Goal: Task Accomplishment & Management: Manage account settings

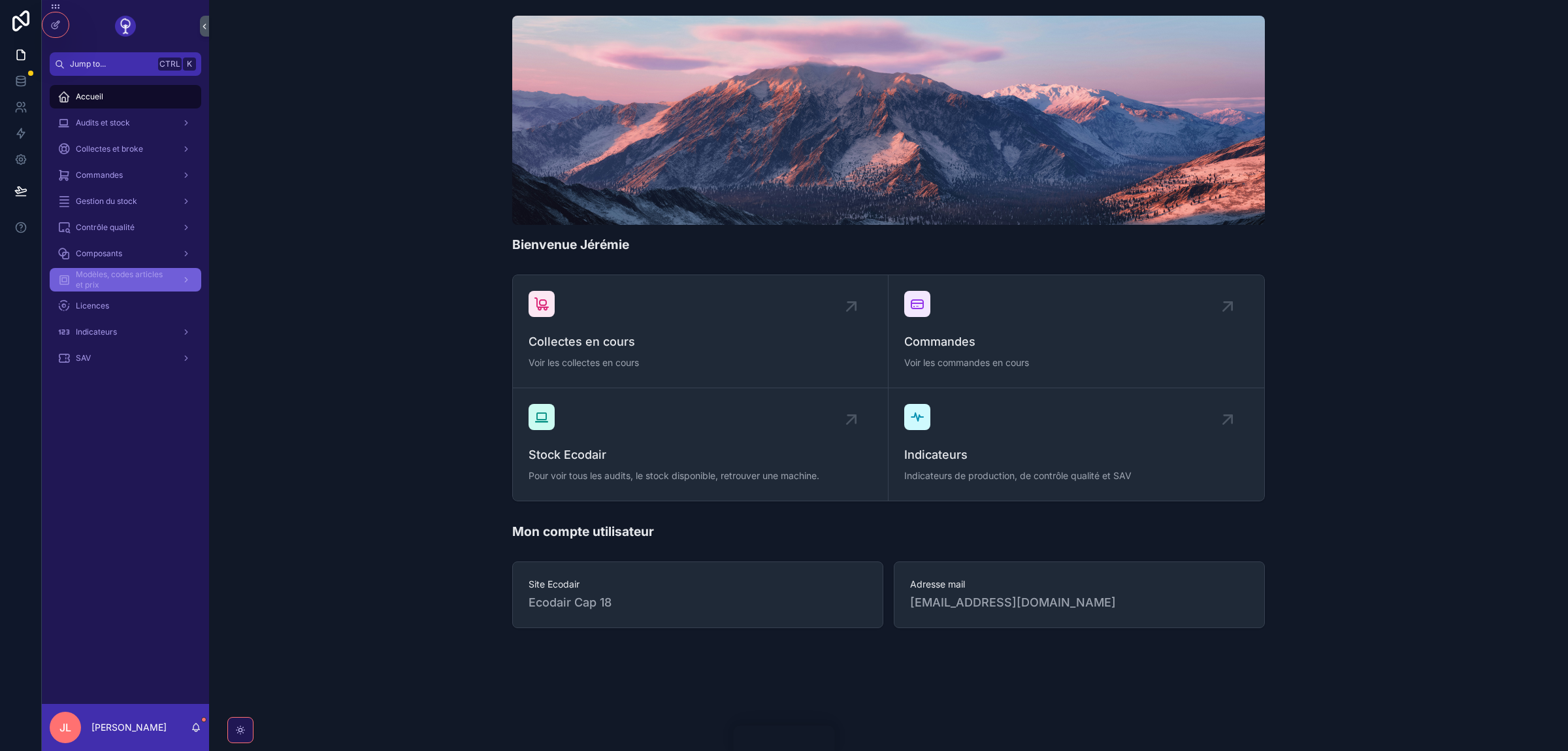
click at [120, 269] on link "Modèles, codes articles et prix" at bounding box center [126, 280] width 152 height 23
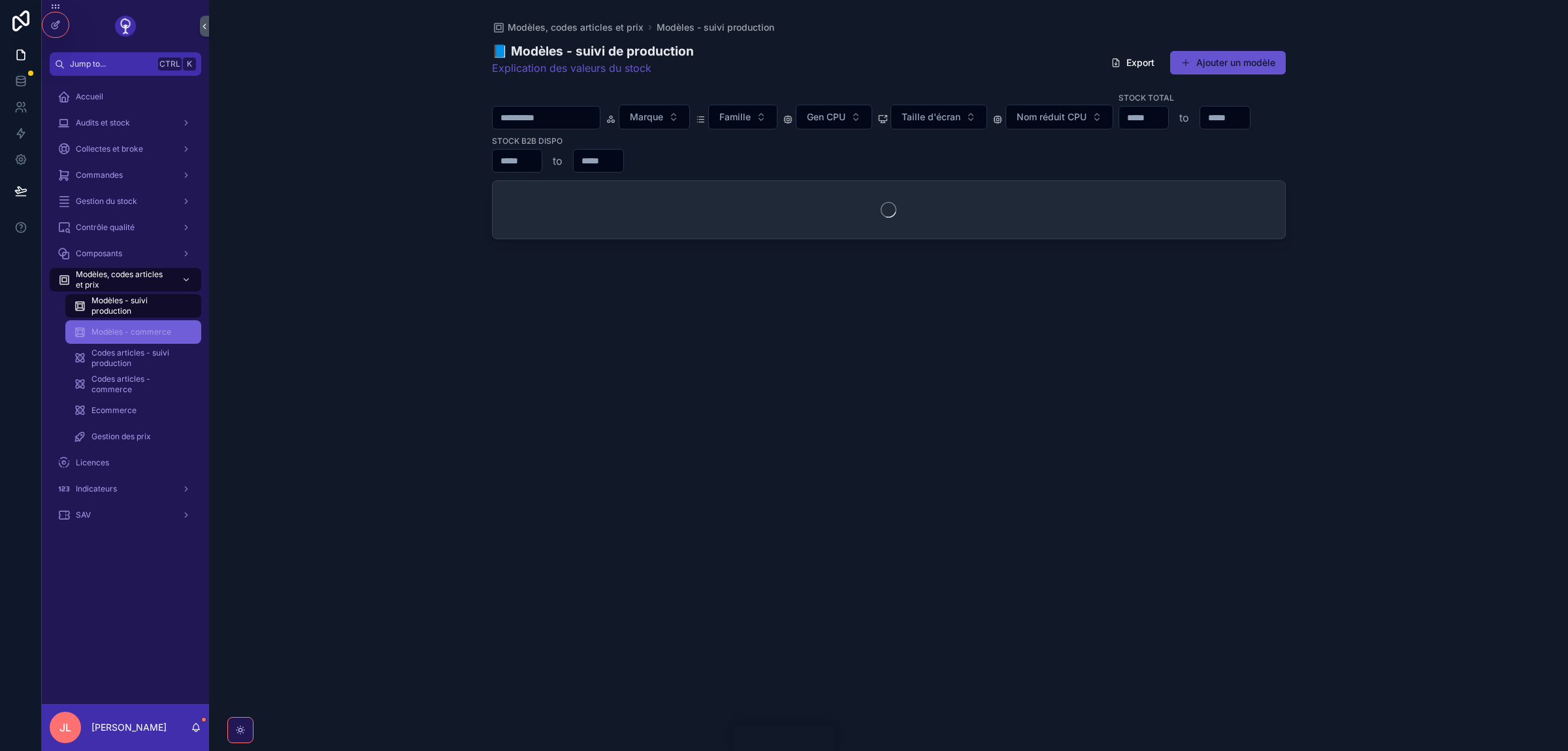
click at [126, 342] on div "Modèles - commerce" at bounding box center [133, 331] width 120 height 21
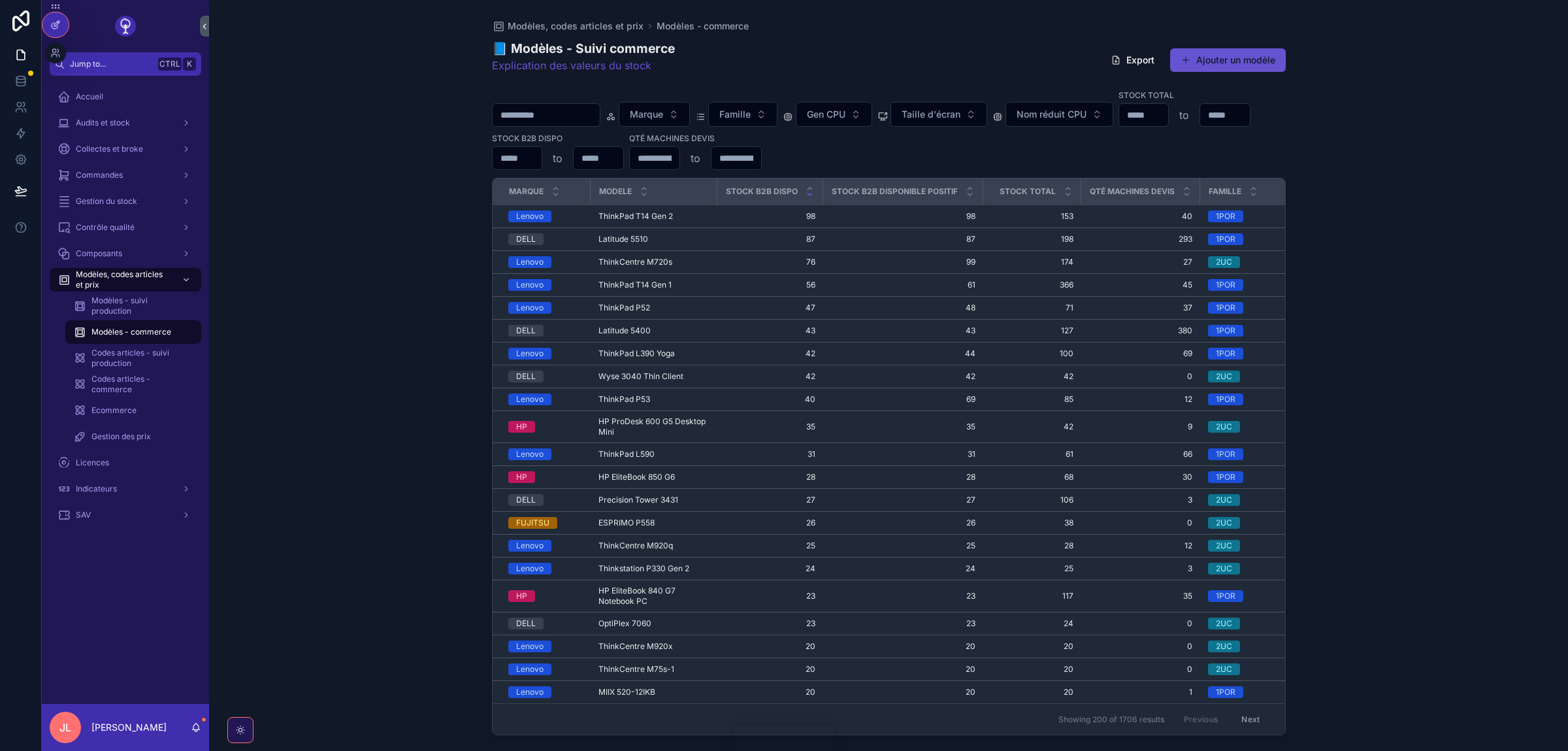
click at [50, 33] on div at bounding box center [55, 25] width 26 height 25
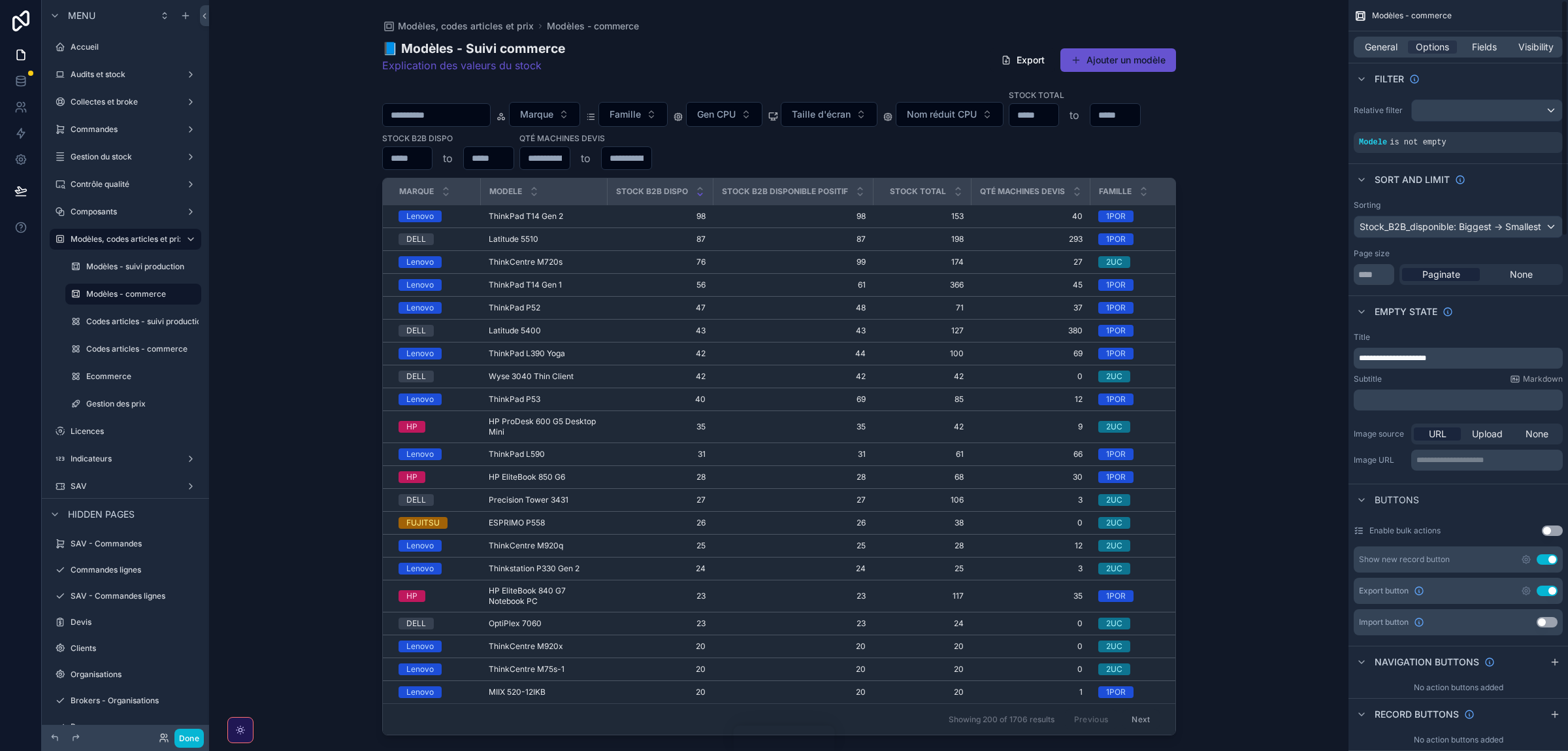
click at [1495, 38] on div "General Options Fields Visibility" at bounding box center [1458, 47] width 209 height 21
click at [1482, 48] on span "Fields" at bounding box center [1485, 48] width 25 height 13
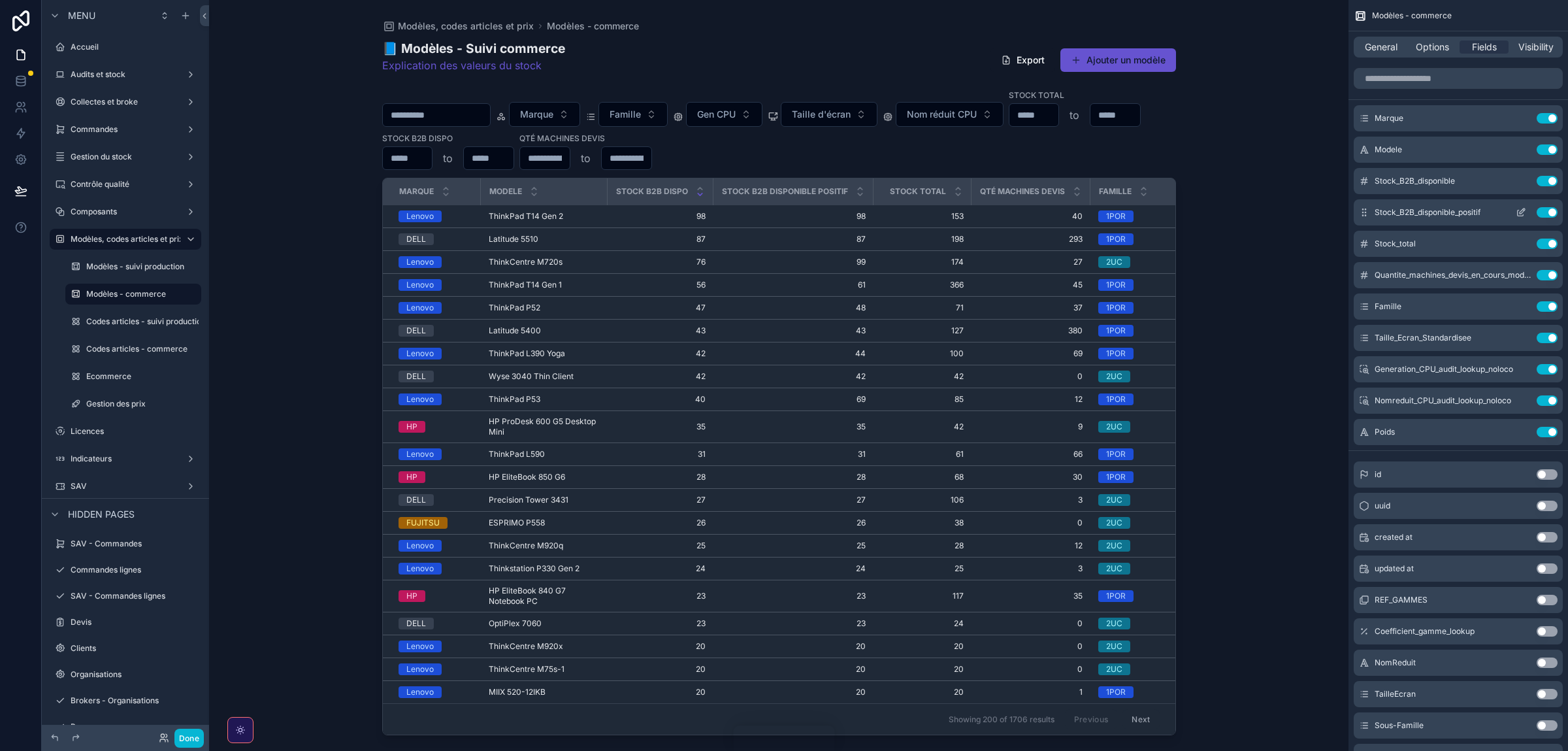
click at [1545, 206] on div "Stock_B2B_disponible_positif Use setting" at bounding box center [1458, 212] width 209 height 26
click at [1545, 213] on button "Use setting" at bounding box center [1546, 212] width 21 height 11
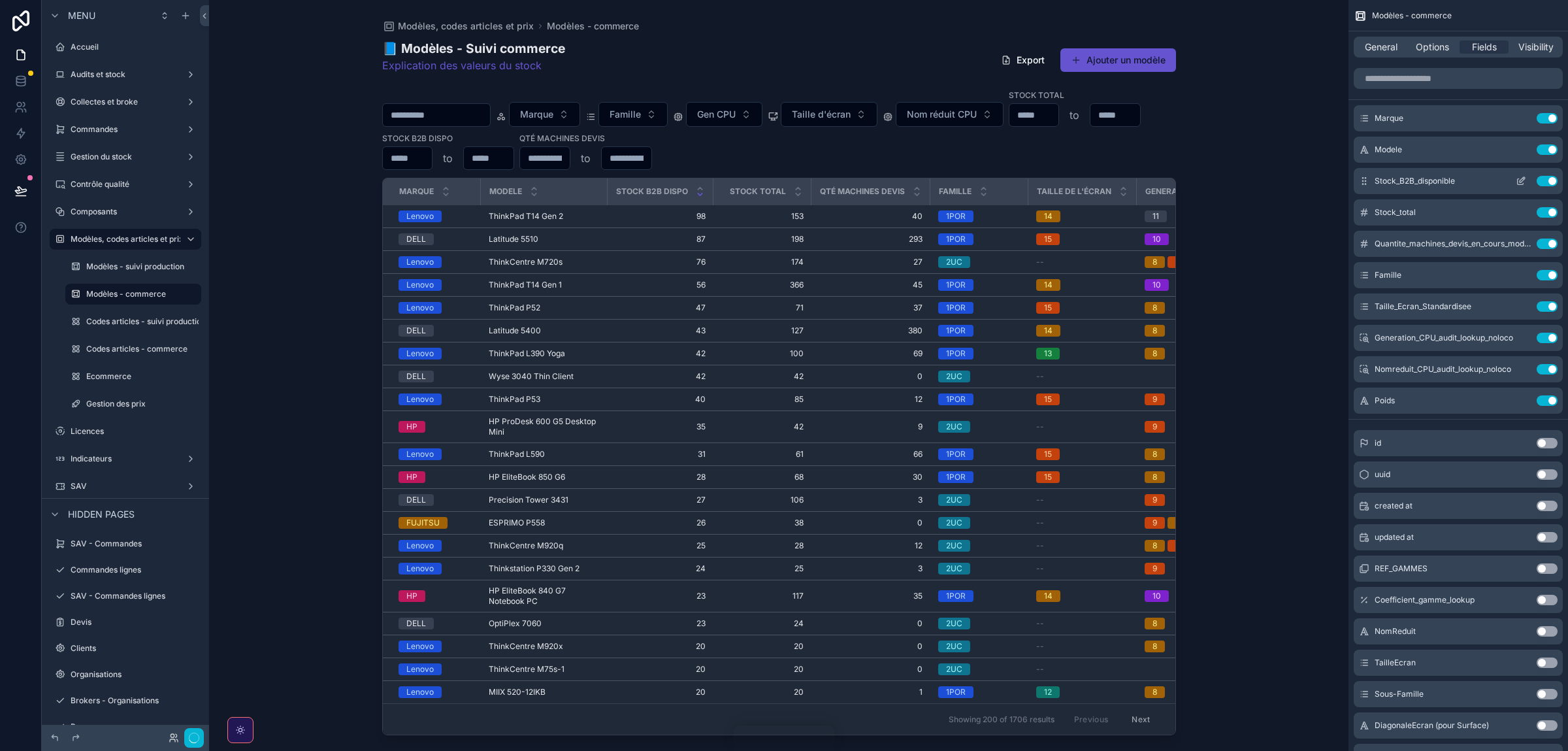
click at [1525, 183] on icon "scrollable content" at bounding box center [1520, 181] width 11 height 11
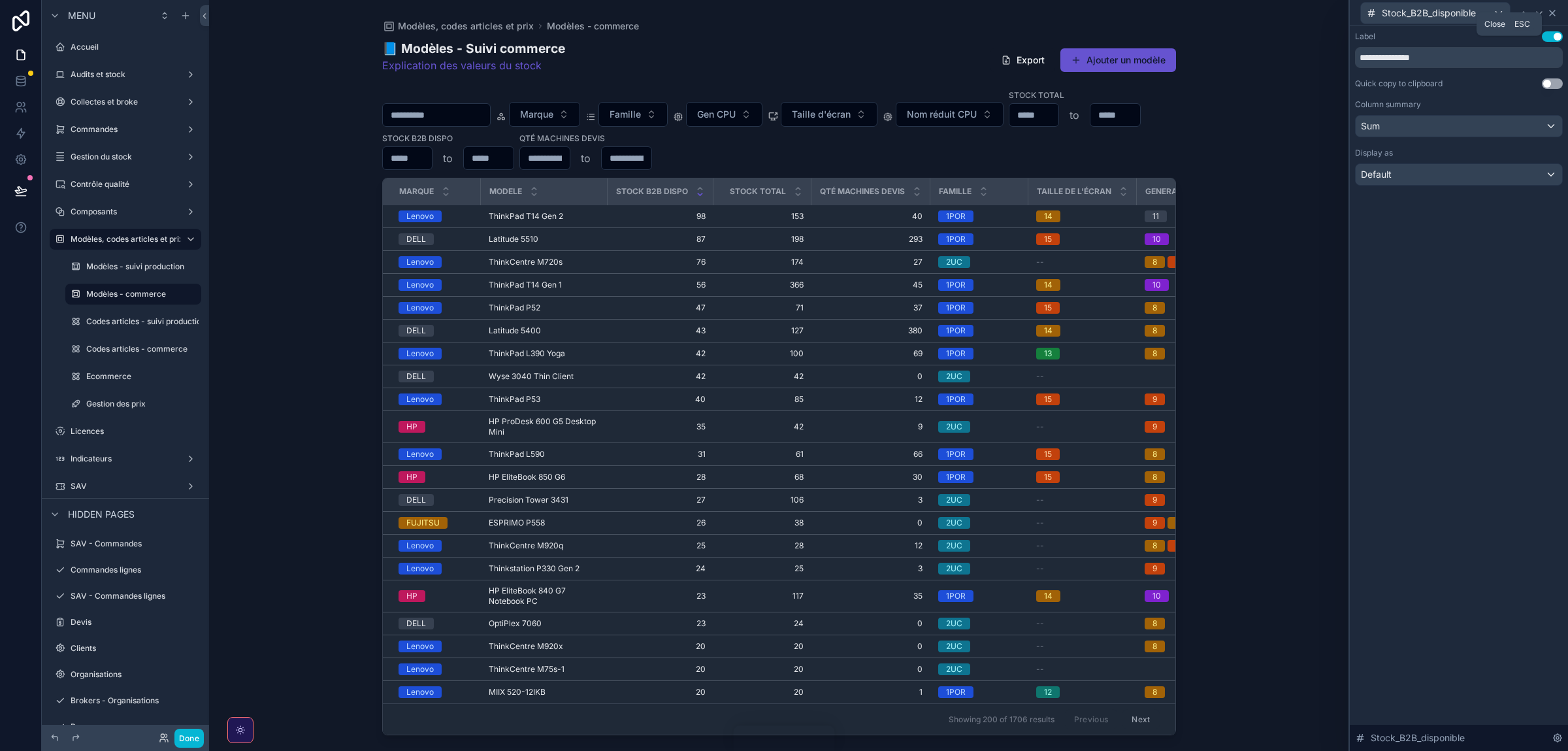
click at [1548, 13] on icon at bounding box center [1552, 13] width 11 height 11
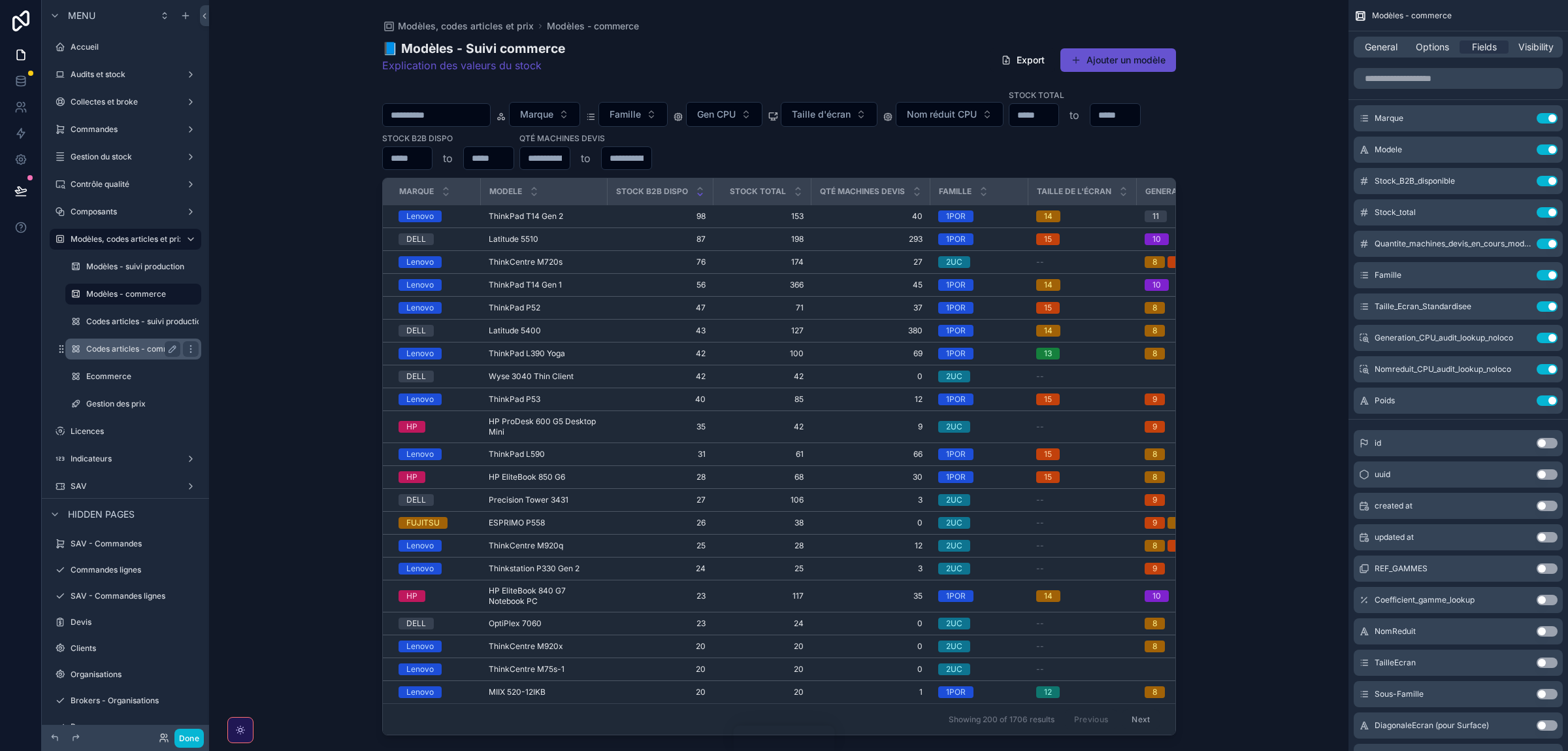
click at [117, 349] on label "Codes articles - commerce" at bounding box center [136, 349] width 101 height 11
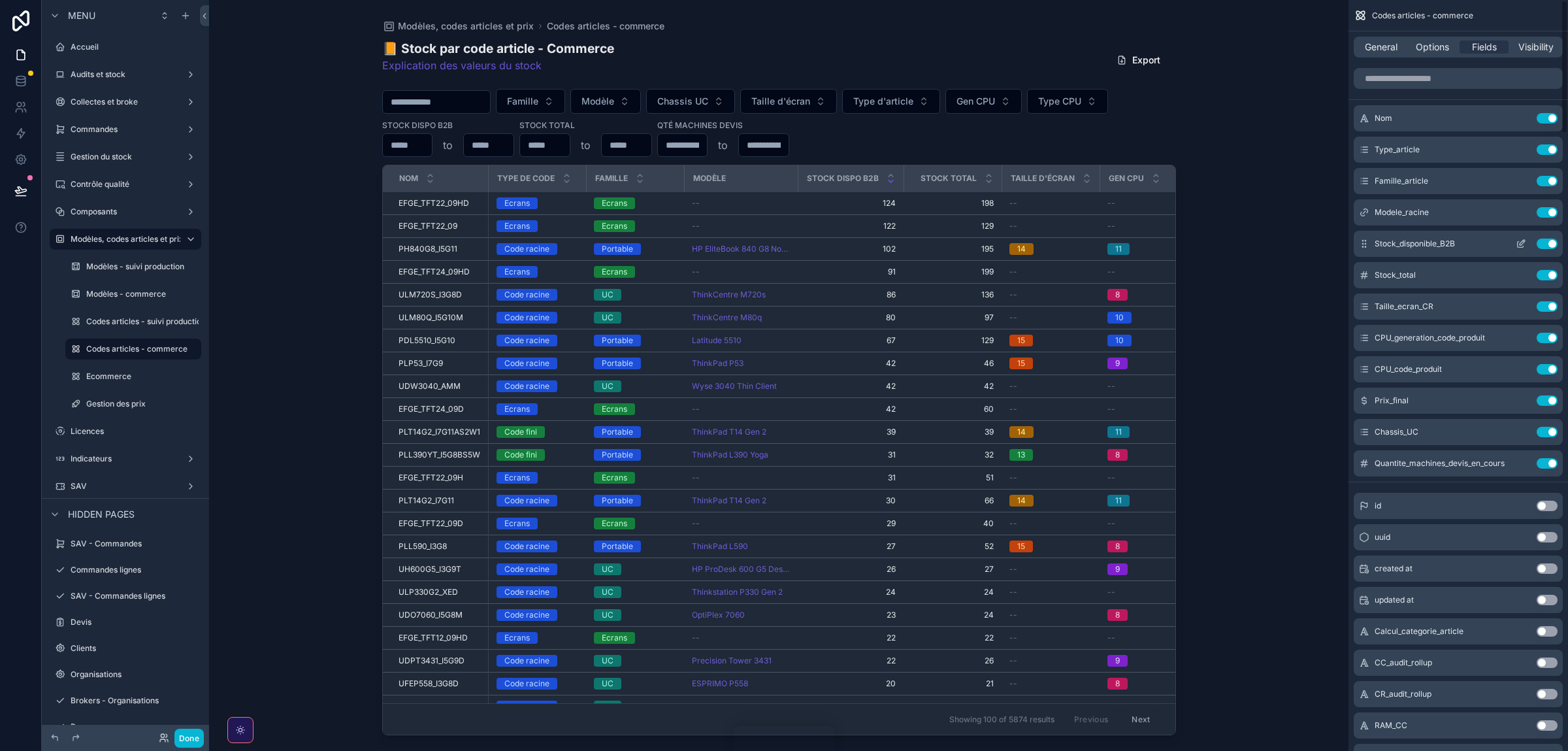
click at [1521, 240] on icon "scrollable content" at bounding box center [1520, 244] width 11 height 11
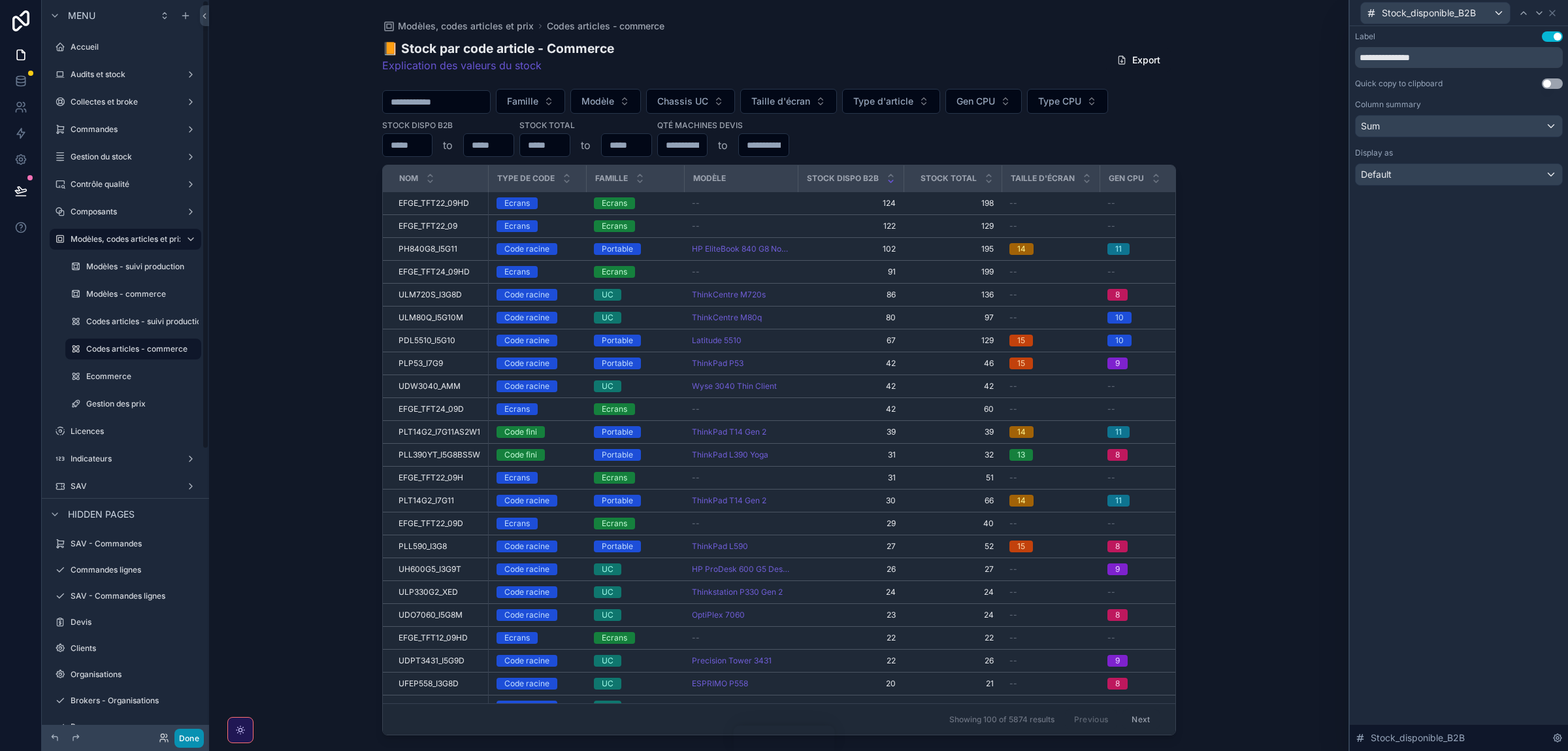
click at [183, 739] on button "Done" at bounding box center [188, 738] width 29 height 19
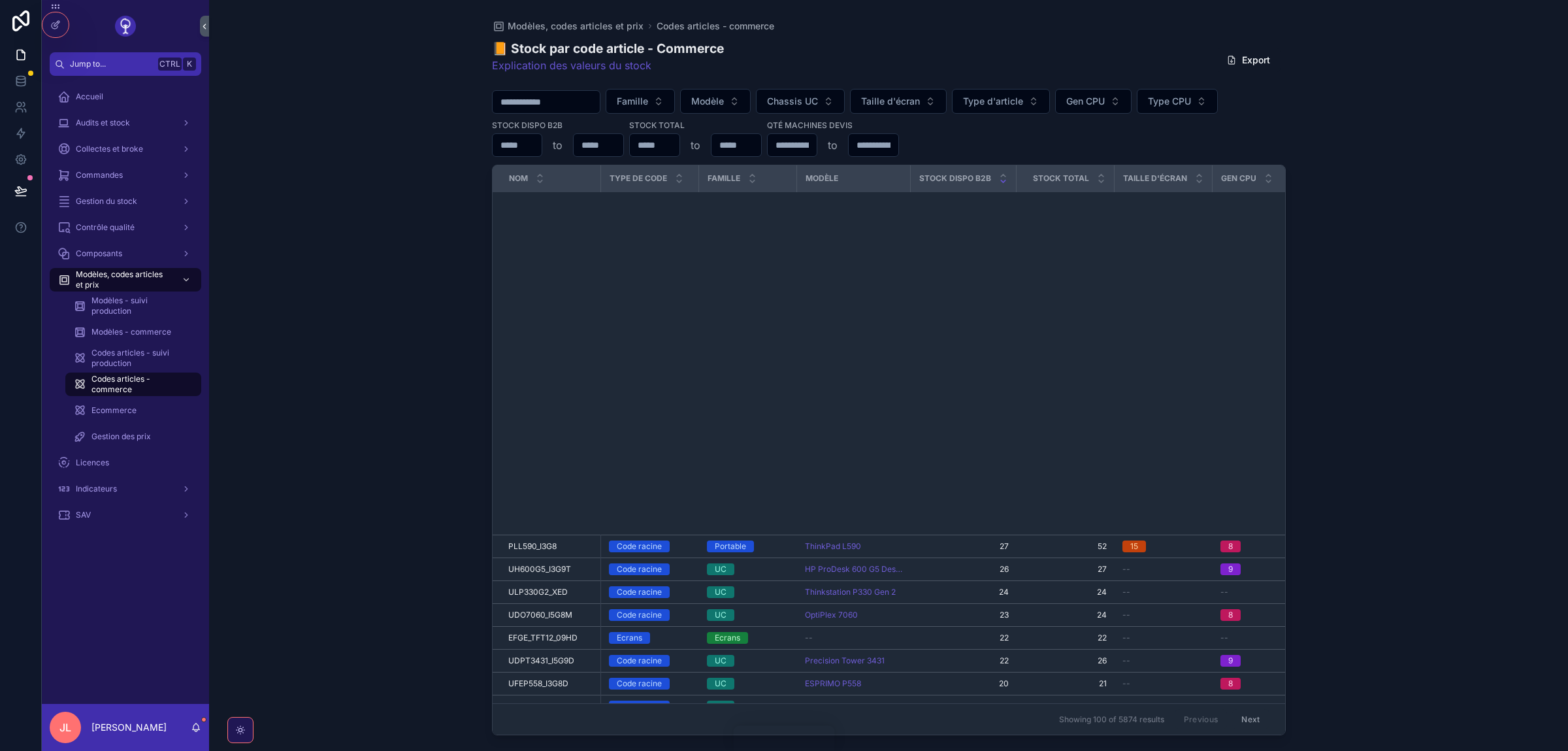
click at [892, 401] on div "Modèles, codes articles et prix Codes articles - commerce 📙 Stock par code arti…" at bounding box center [888, 376] width 1359 height 751
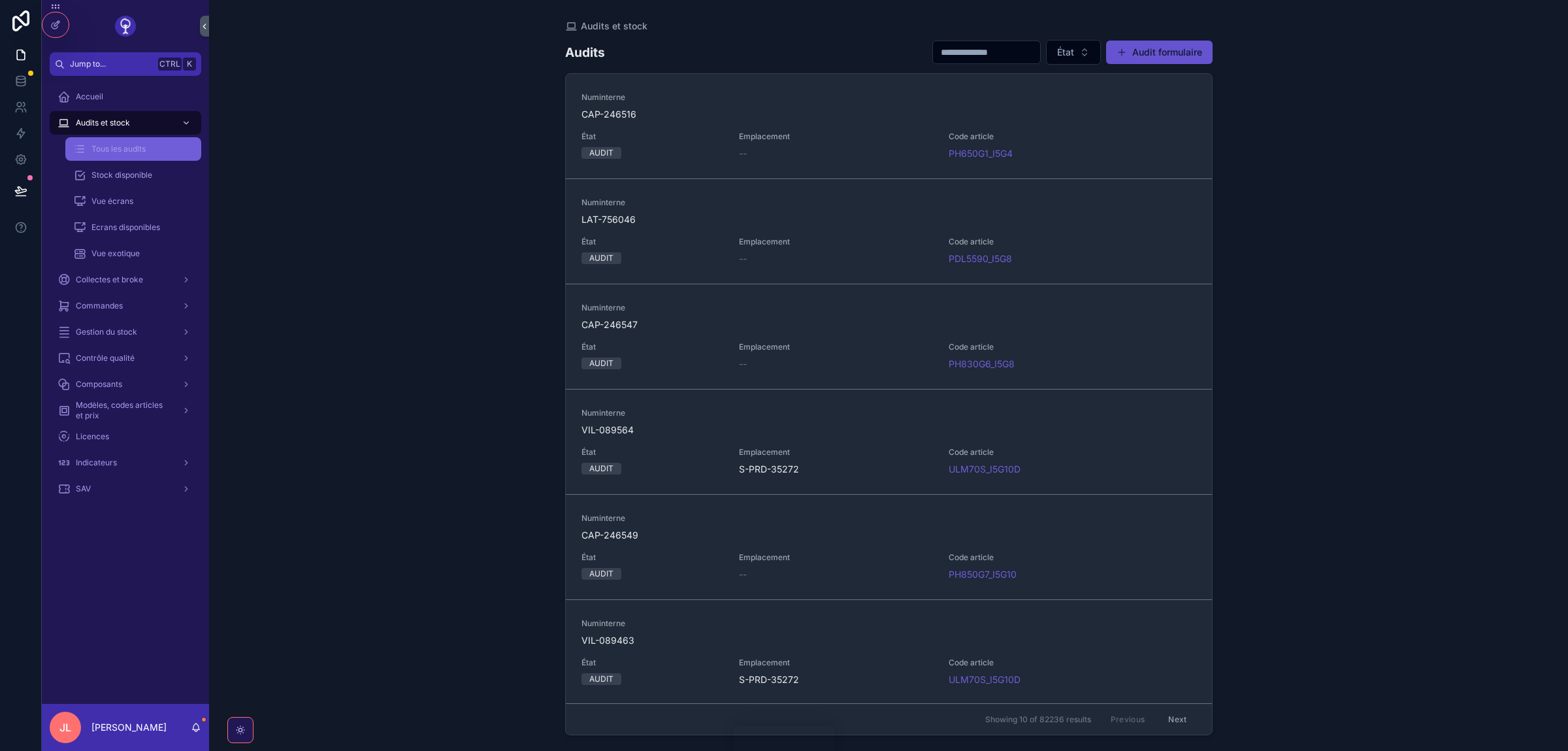
click at [113, 147] on span "Tous les audits" at bounding box center [118, 149] width 54 height 11
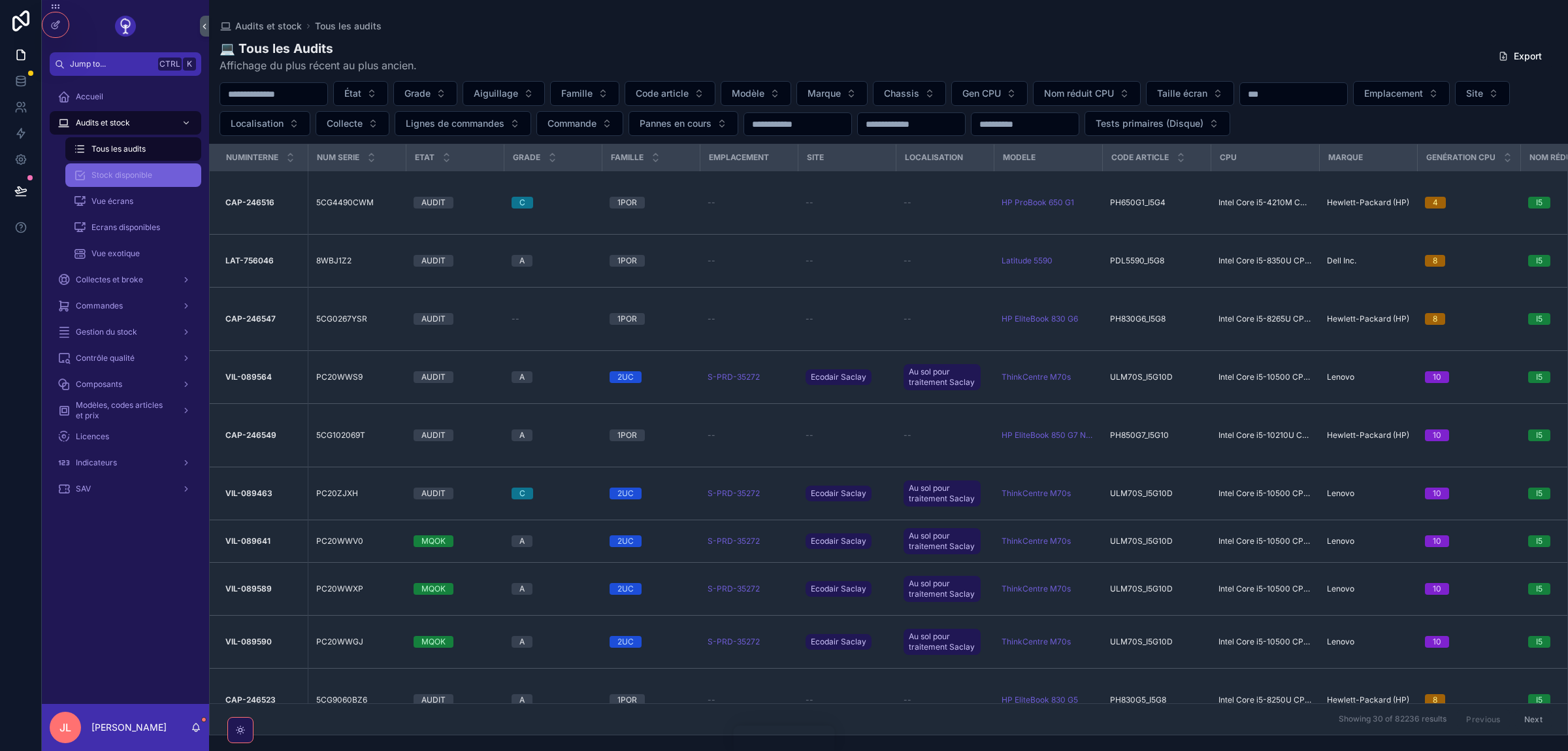
click at [133, 183] on div "Stock disponible" at bounding box center [133, 174] width 120 height 21
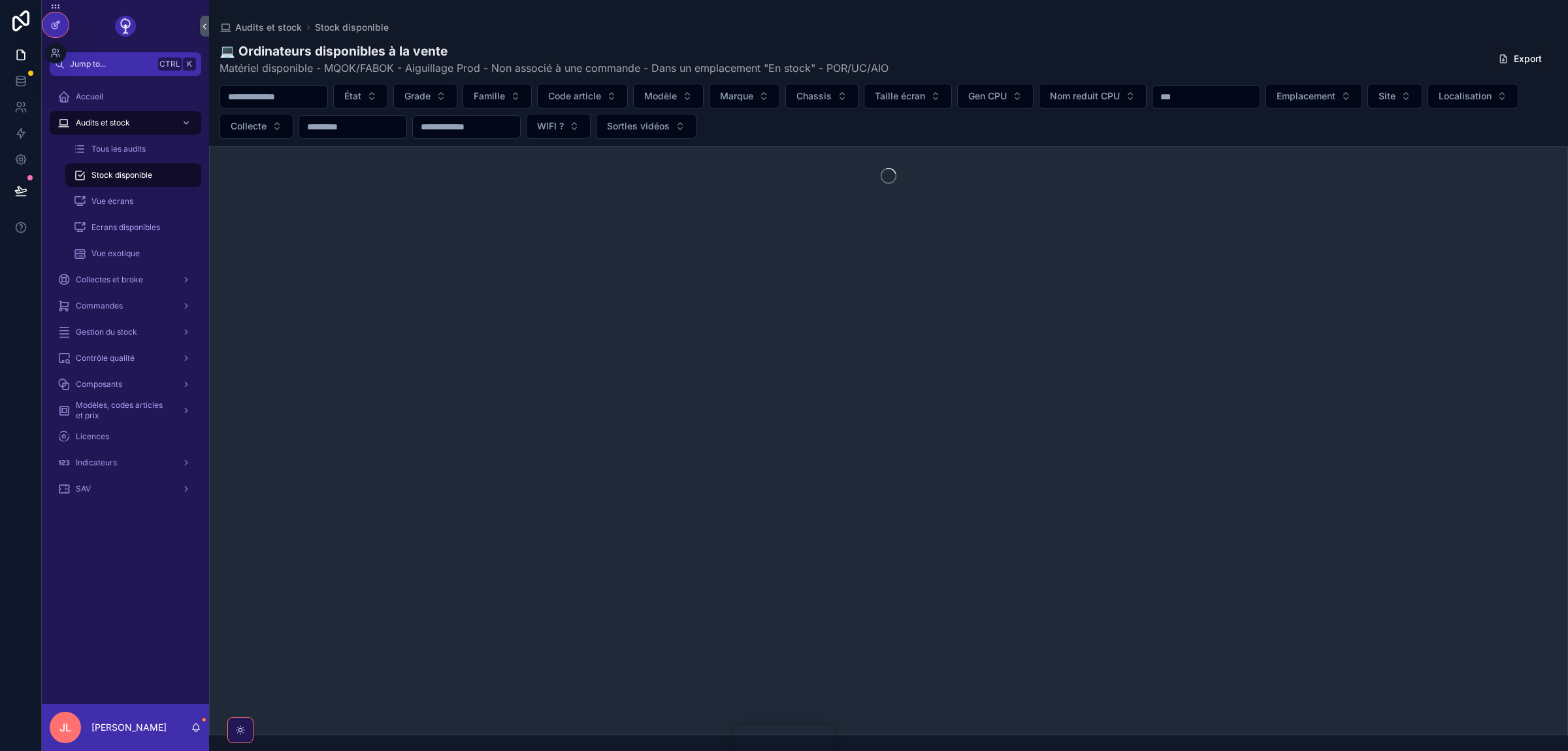
click at [58, 23] on icon at bounding box center [57, 23] width 5 height 5
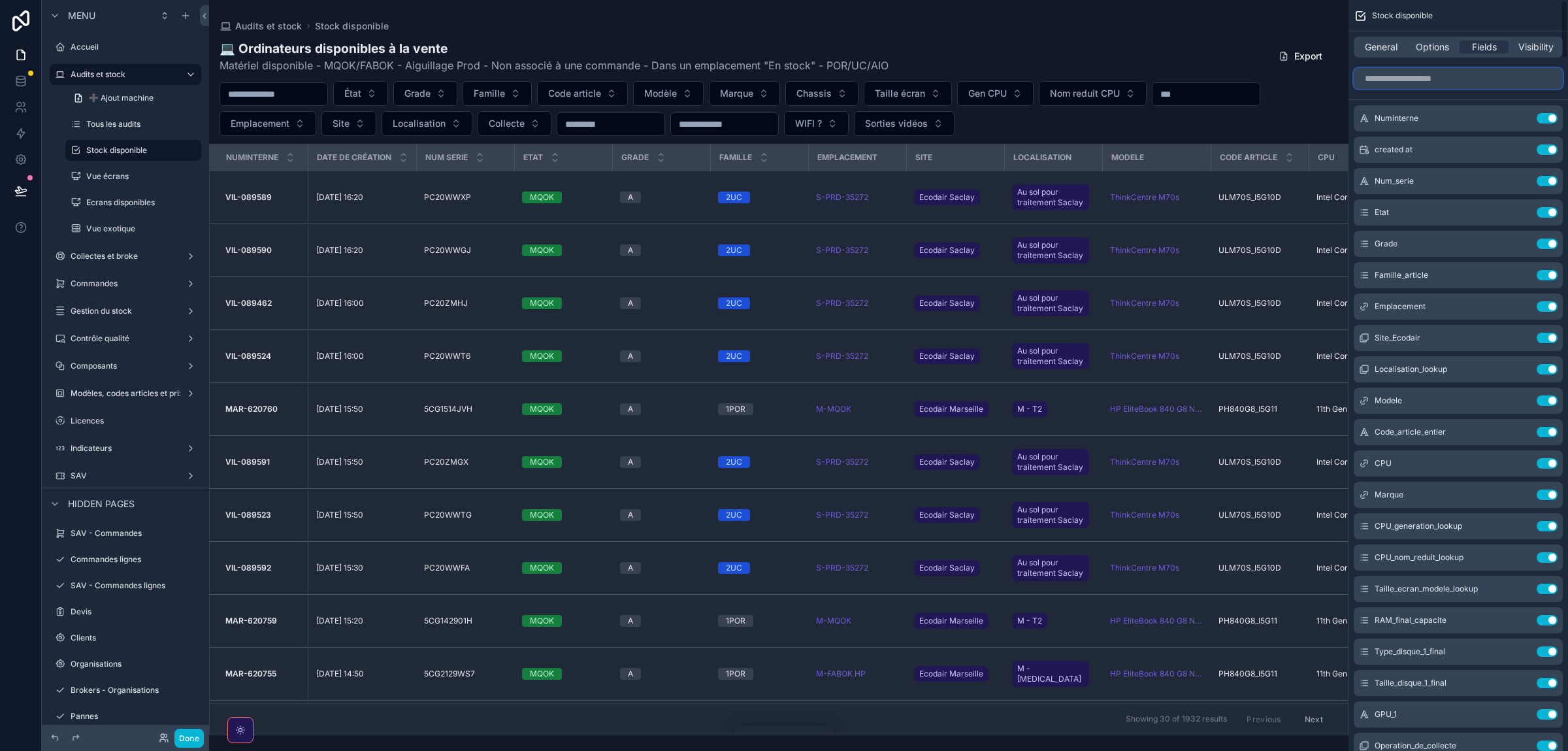
click at [1424, 83] on input "scrollable content" at bounding box center [1458, 78] width 209 height 21
click at [1433, 53] on span "Options" at bounding box center [1432, 48] width 33 height 13
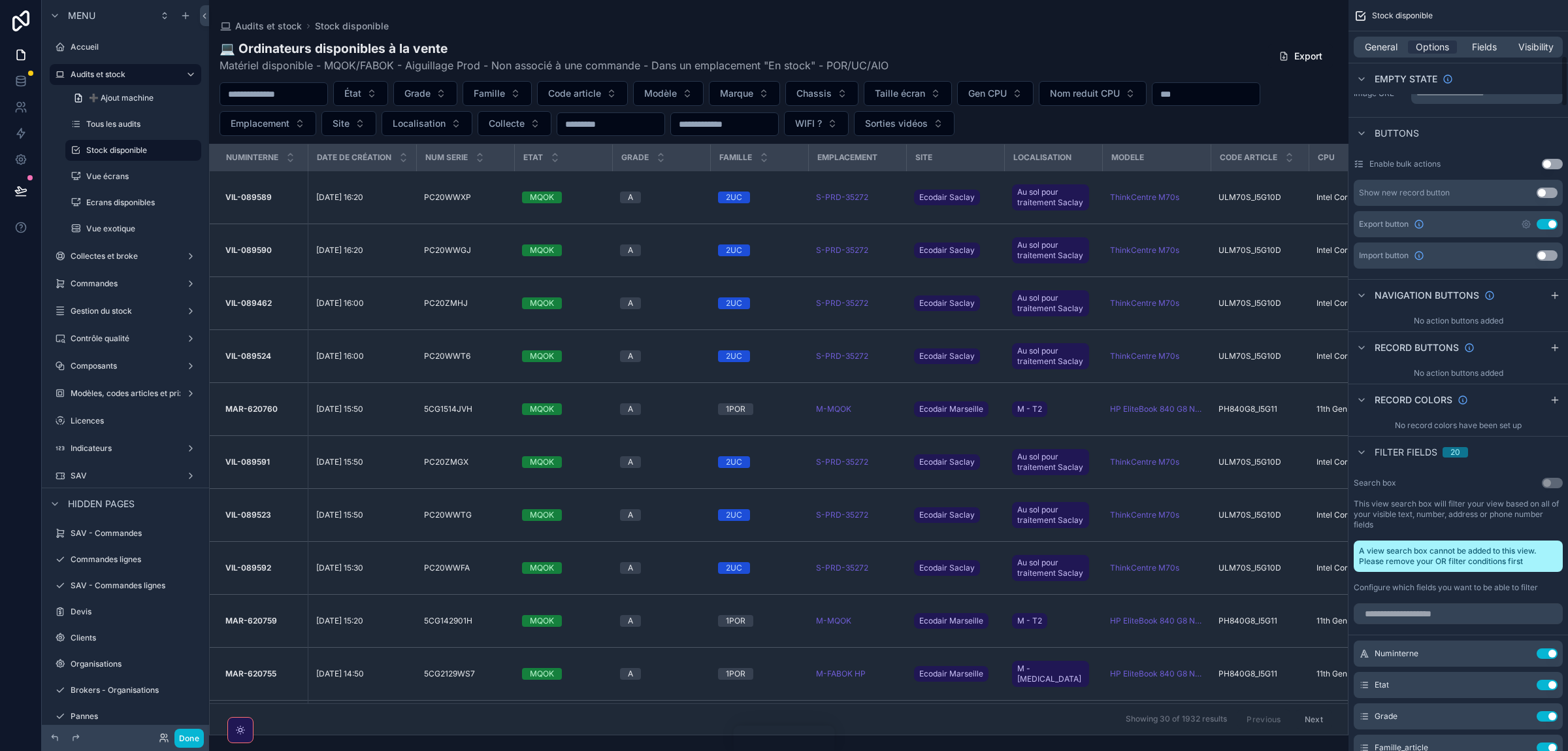
scroll to position [916, 0]
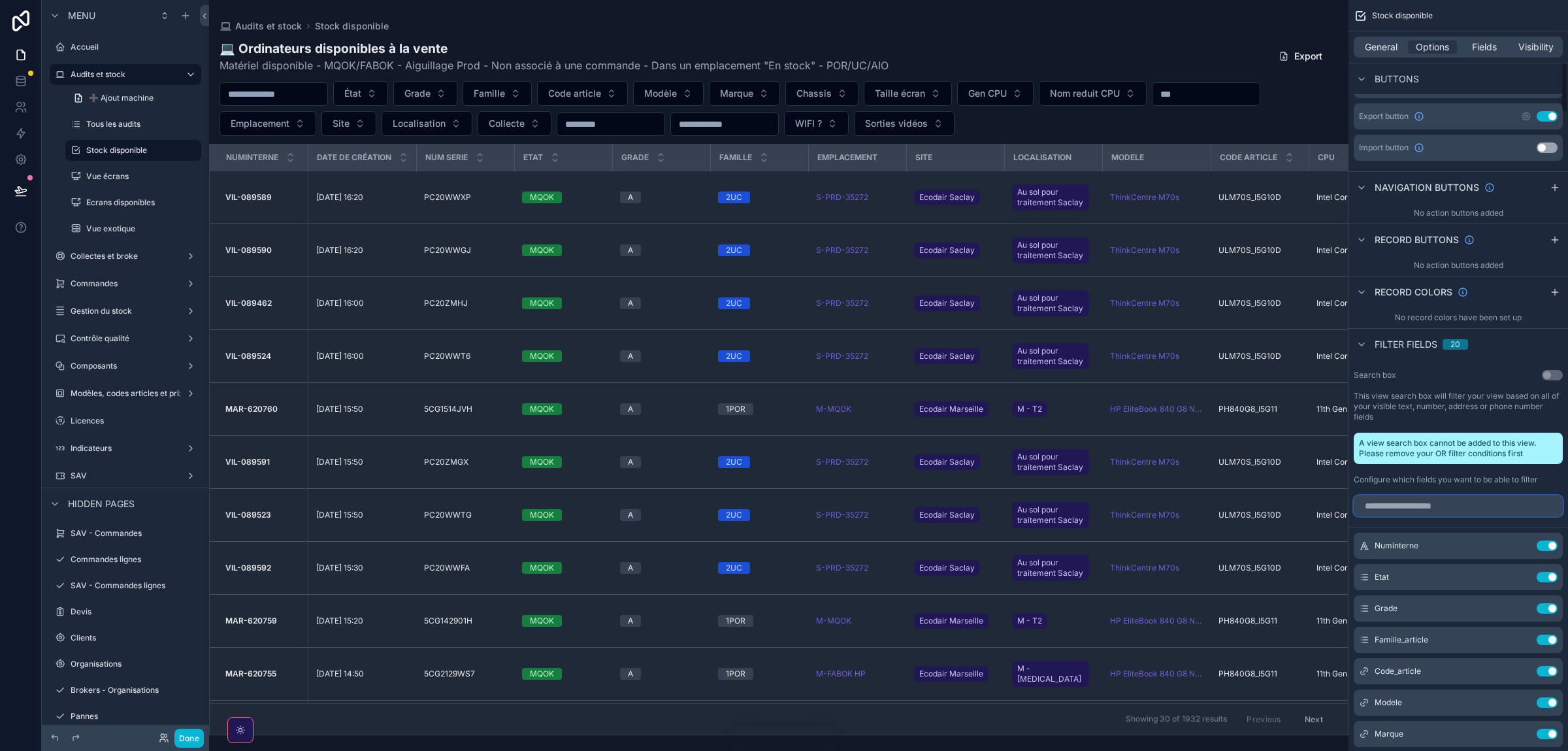
click at [1407, 503] on input "scrollable content" at bounding box center [1458, 506] width 209 height 21
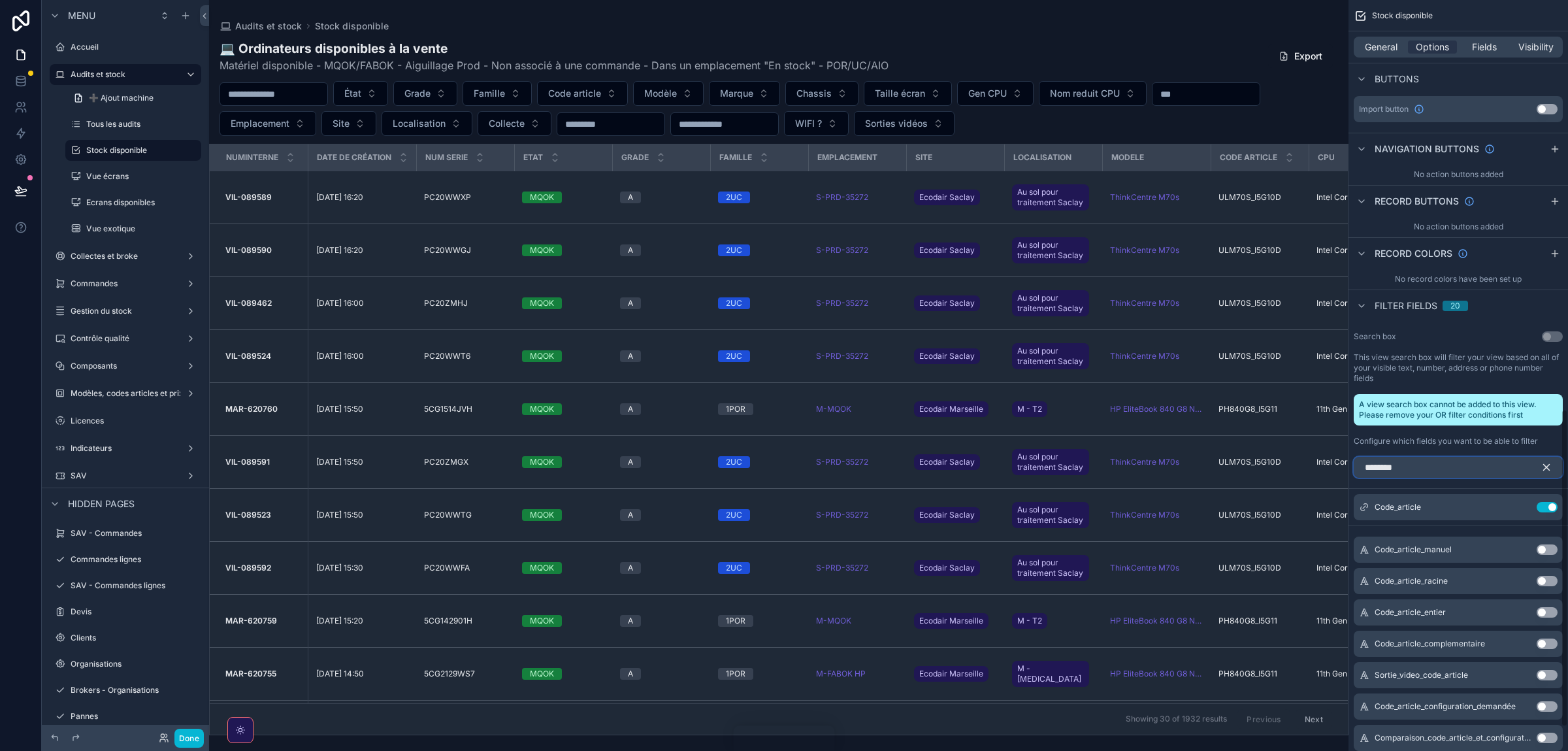
scroll to position [970, 0]
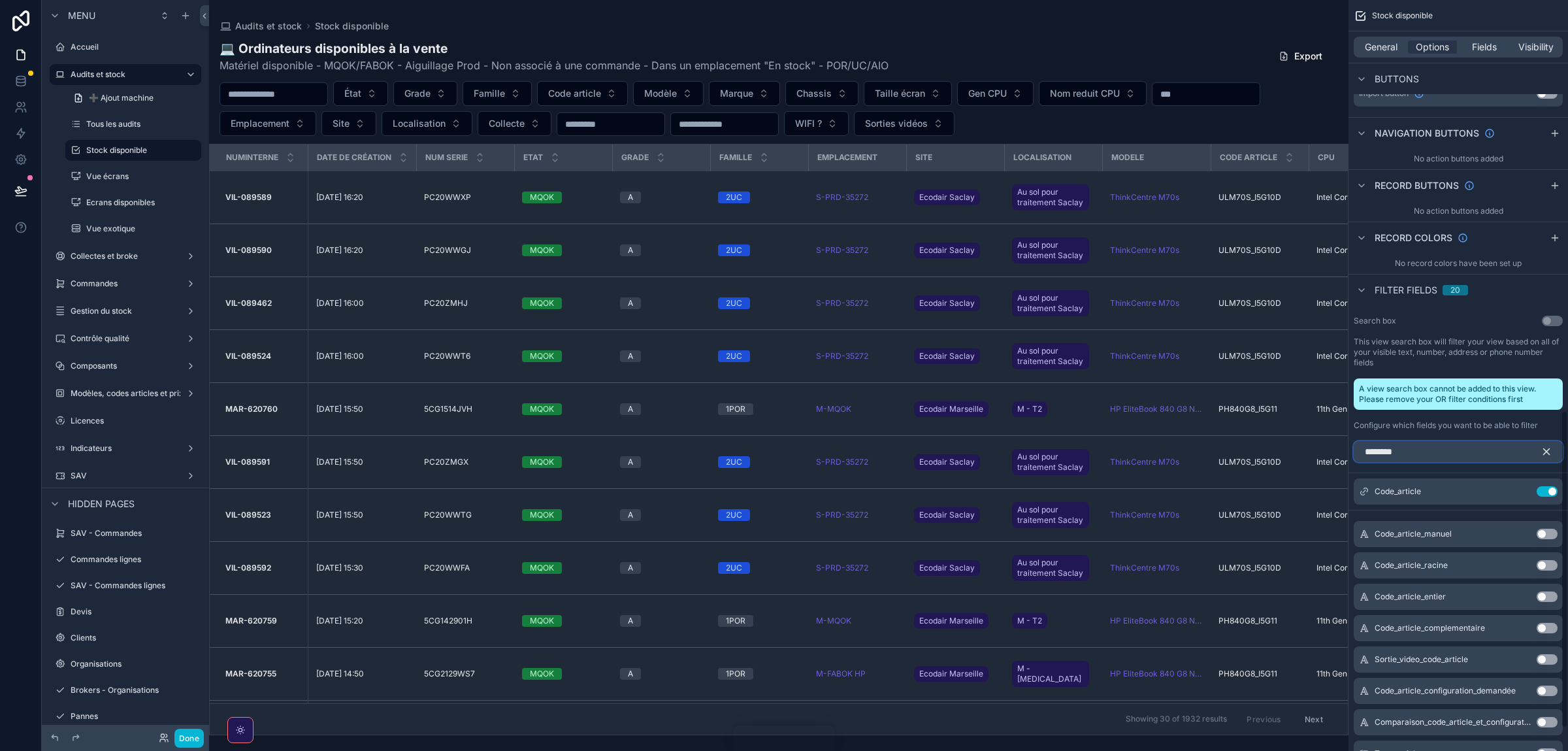
type input "********"
click at [1535, 595] on div "Code_article_entier Use setting" at bounding box center [1458, 596] width 209 height 26
click at [1544, 597] on button "Use setting" at bounding box center [1546, 597] width 21 height 11
click at [1515, 523] on button "scrollable content" at bounding box center [1520, 522] width 21 height 11
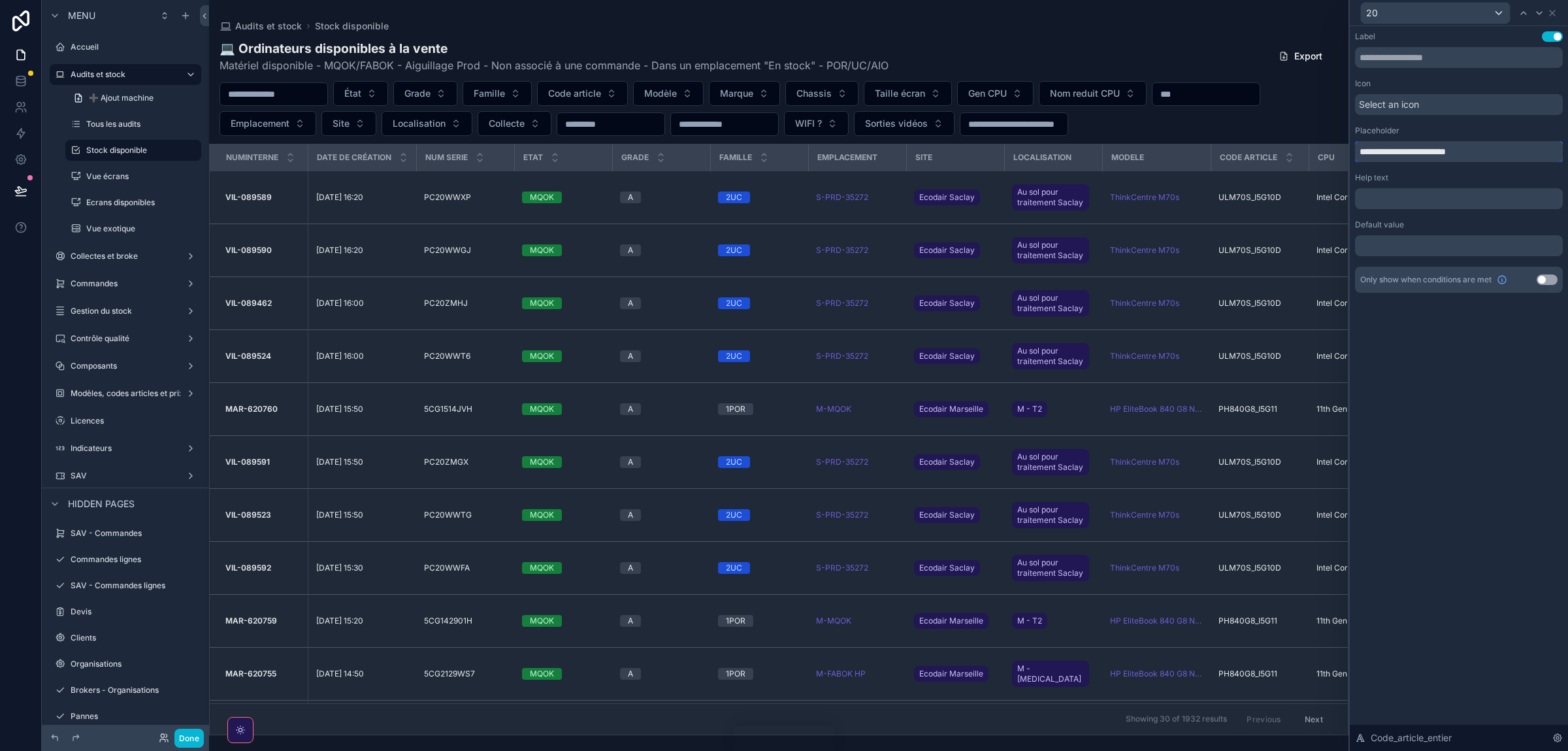
drag, startPoint x: 1487, startPoint y: 146, endPoint x: 1303, endPoint y: 147, distance: 184.0
click at [1354, 147] on input "**********" at bounding box center [1458, 151] width 208 height 21
type input "**********"
click at [1552, 11] on icon at bounding box center [1552, 13] width 11 height 11
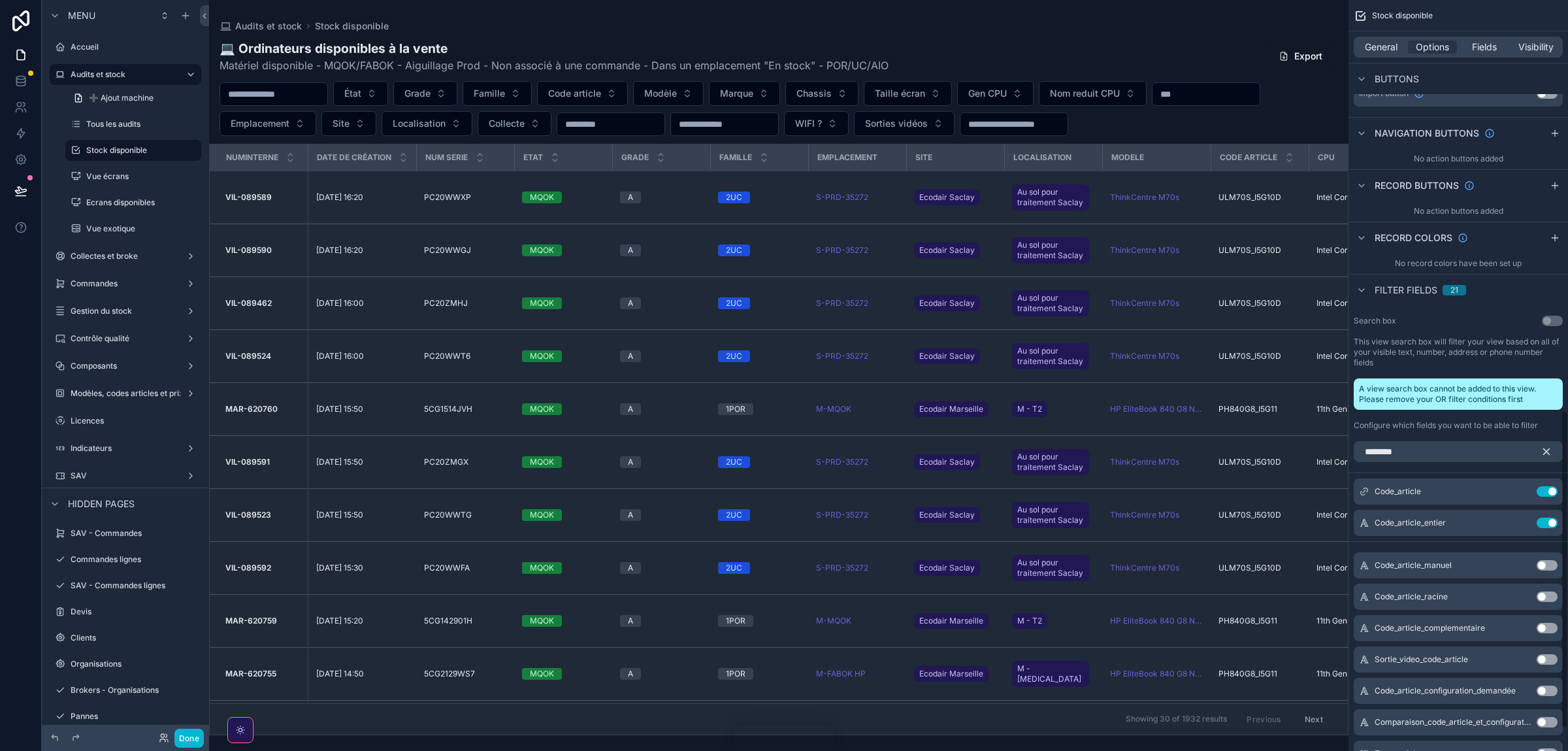
click at [1548, 454] on icon "scrollable content" at bounding box center [1546, 451] width 6 height 6
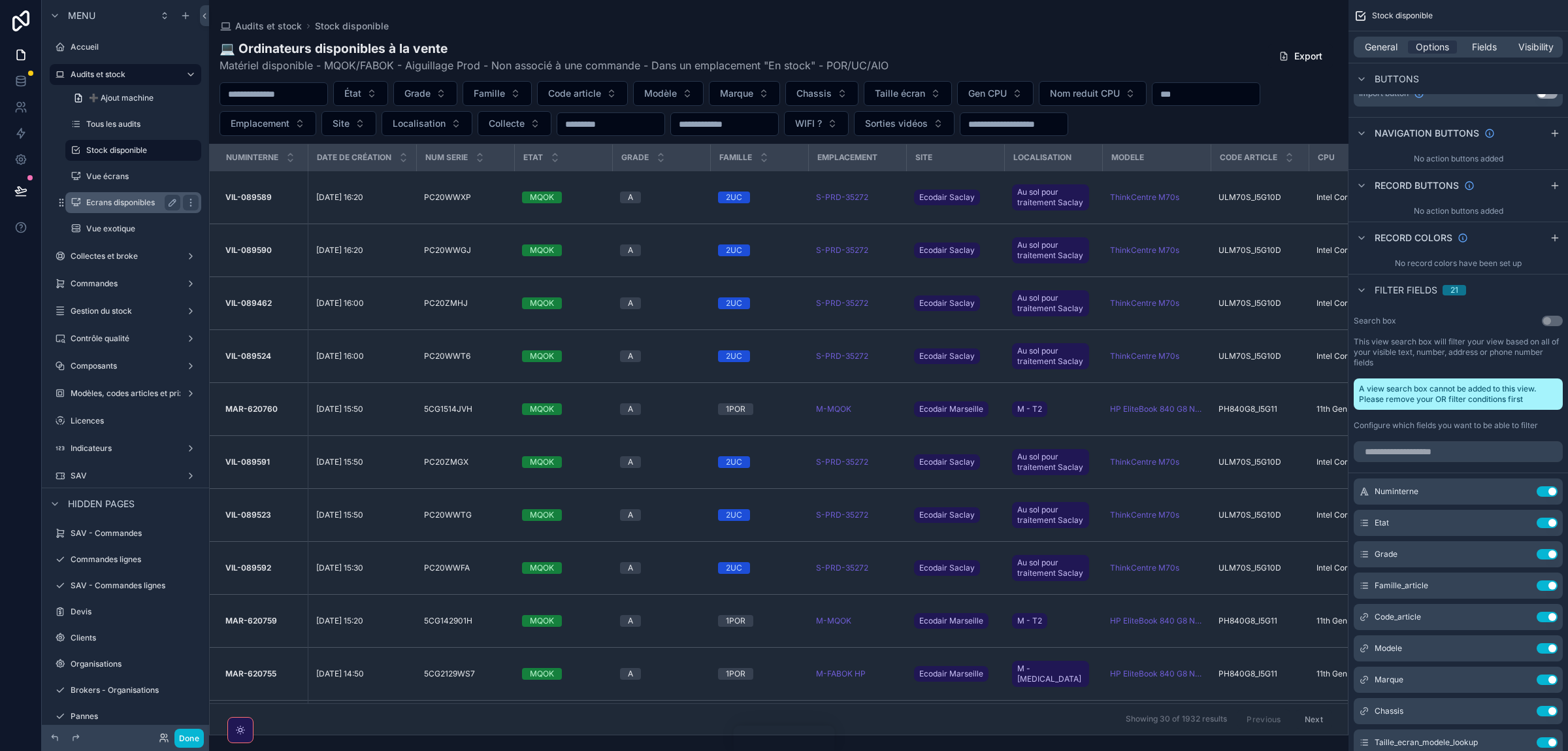
click at [124, 203] on label "Ecrans disponibles" at bounding box center [130, 203] width 89 height 11
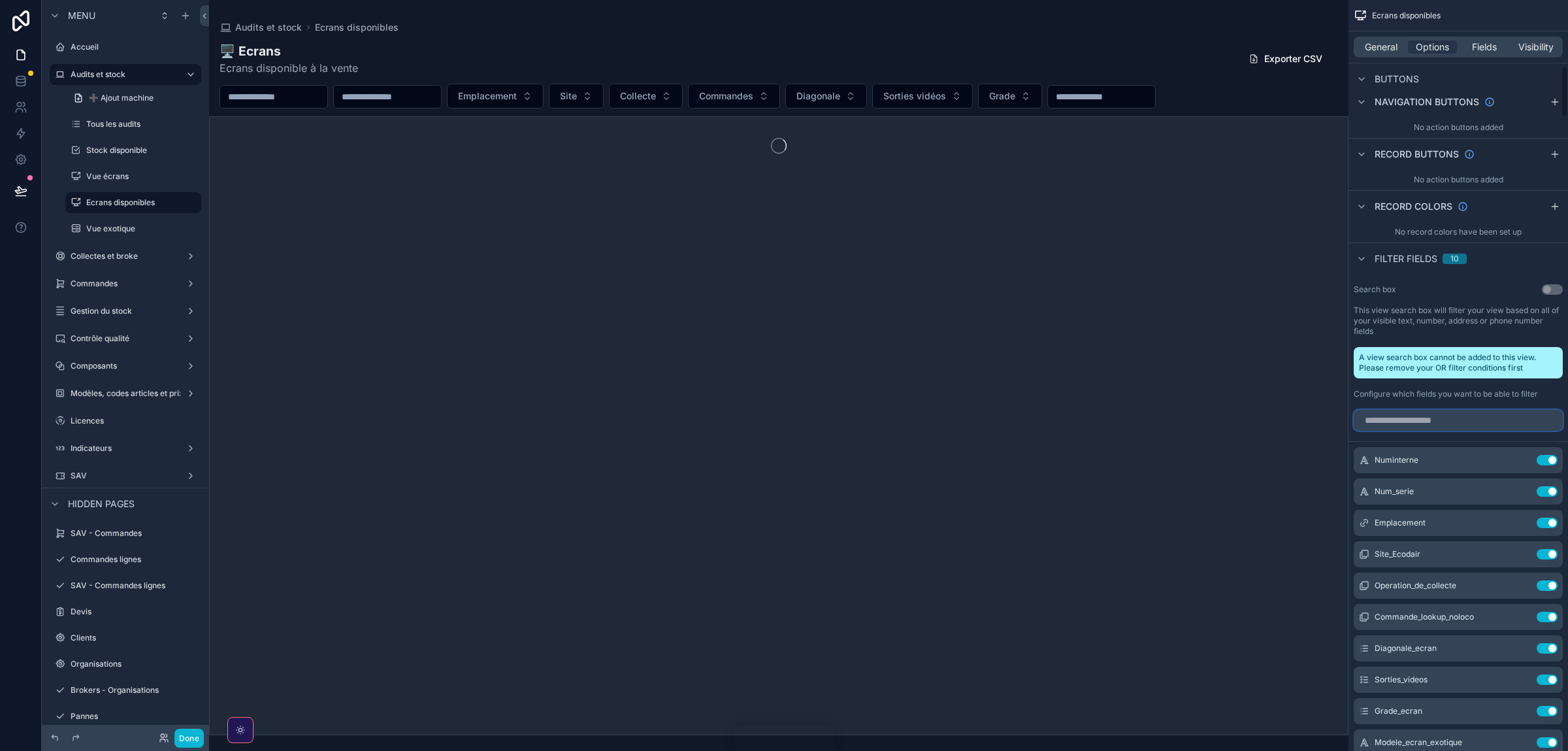
click at [1403, 415] on input "scrollable content" at bounding box center [1458, 420] width 209 height 21
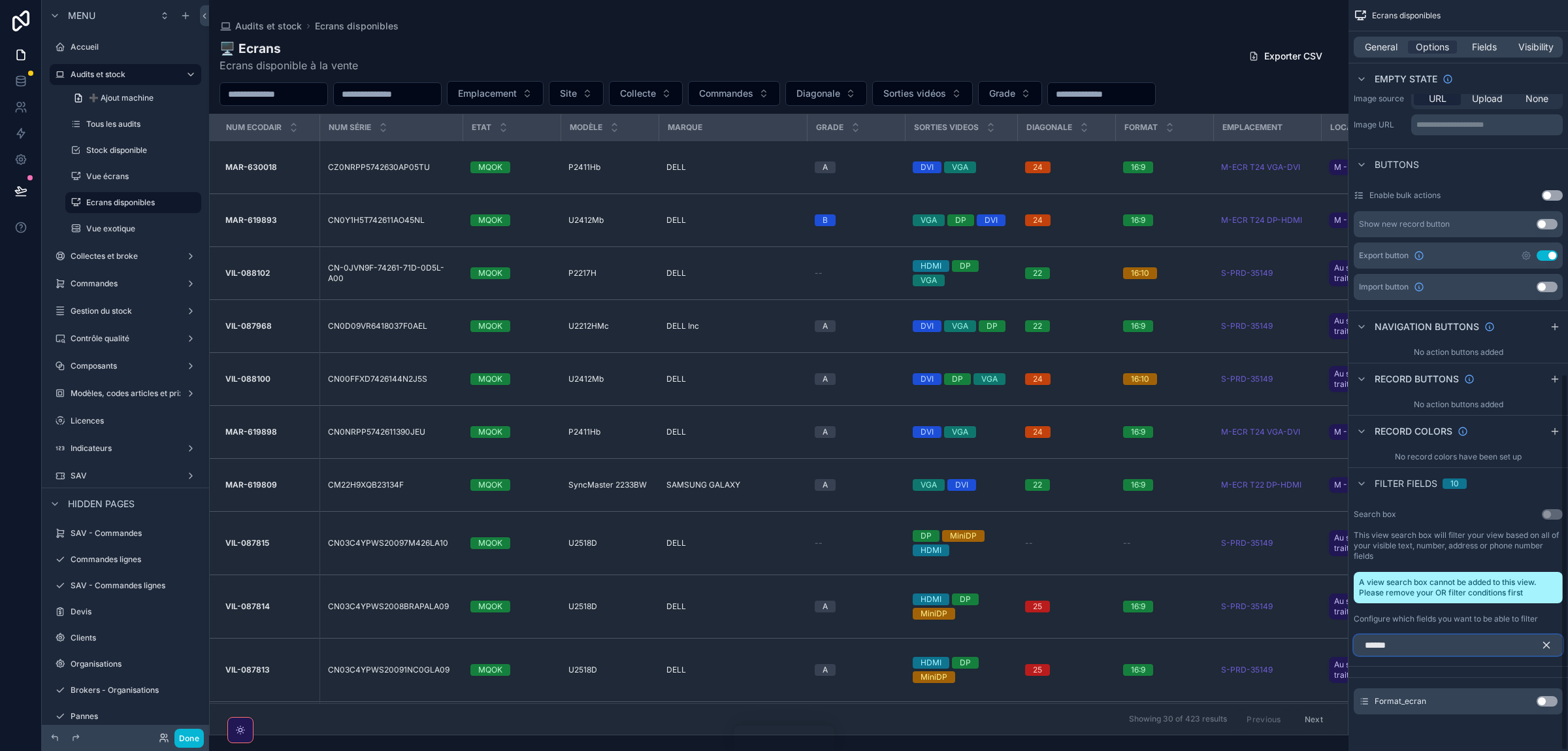
scroll to position [746, 0]
type input "******"
click at [1545, 706] on button "Use setting" at bounding box center [1546, 701] width 21 height 11
click at [1548, 646] on icon "scrollable content" at bounding box center [1546, 645] width 12 height 12
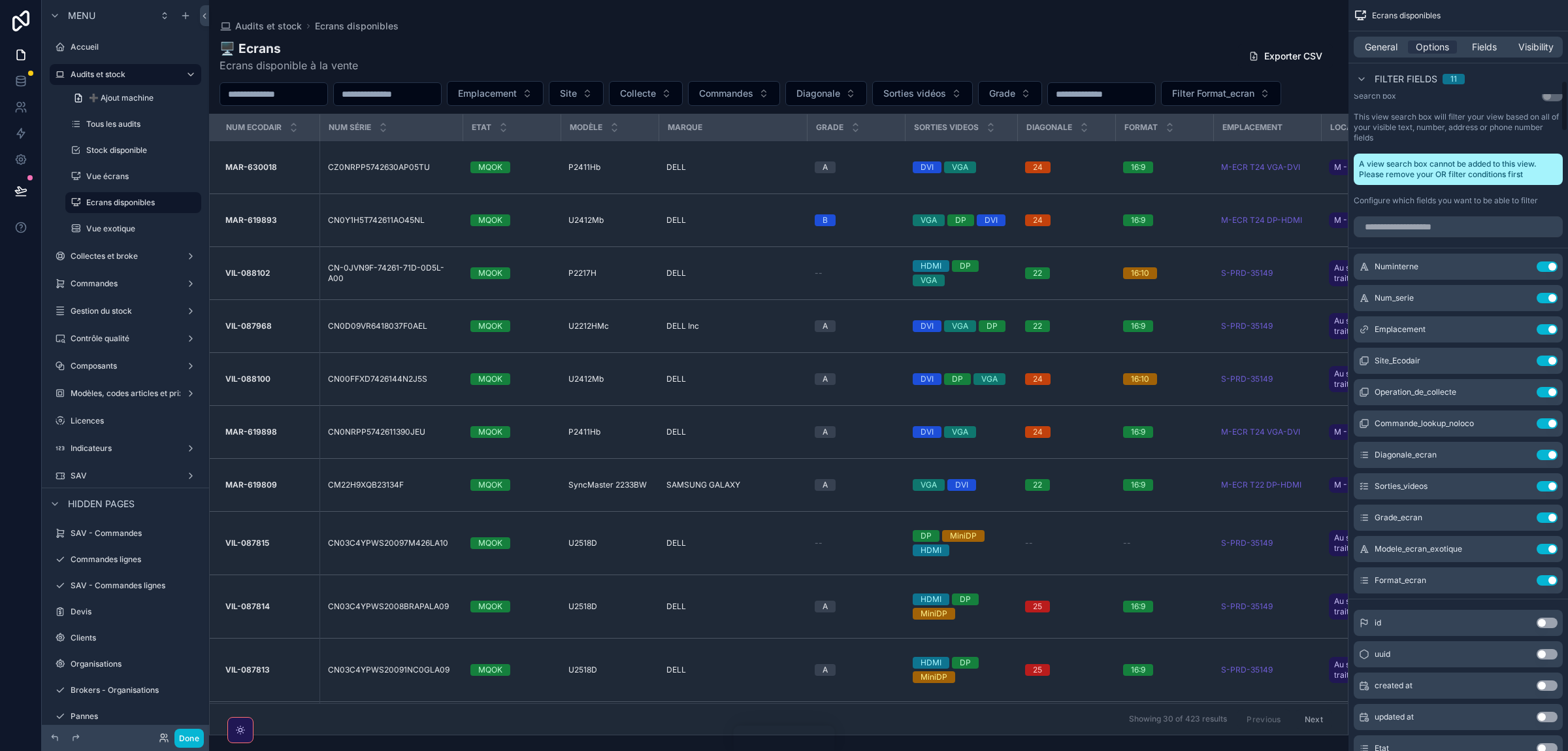
scroll to position [1177, 0]
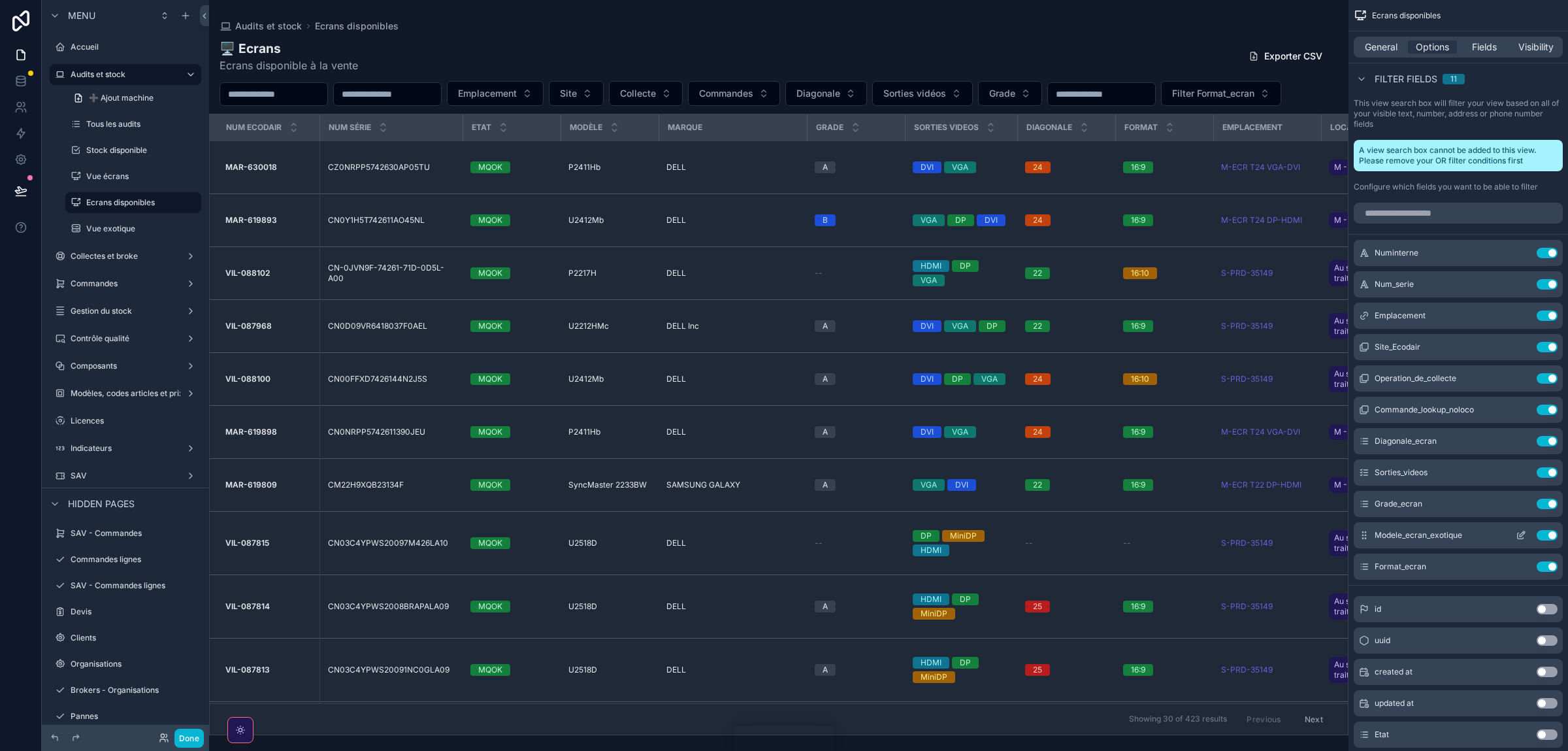
click at [1519, 535] on icon "scrollable content" at bounding box center [1520, 535] width 11 height 11
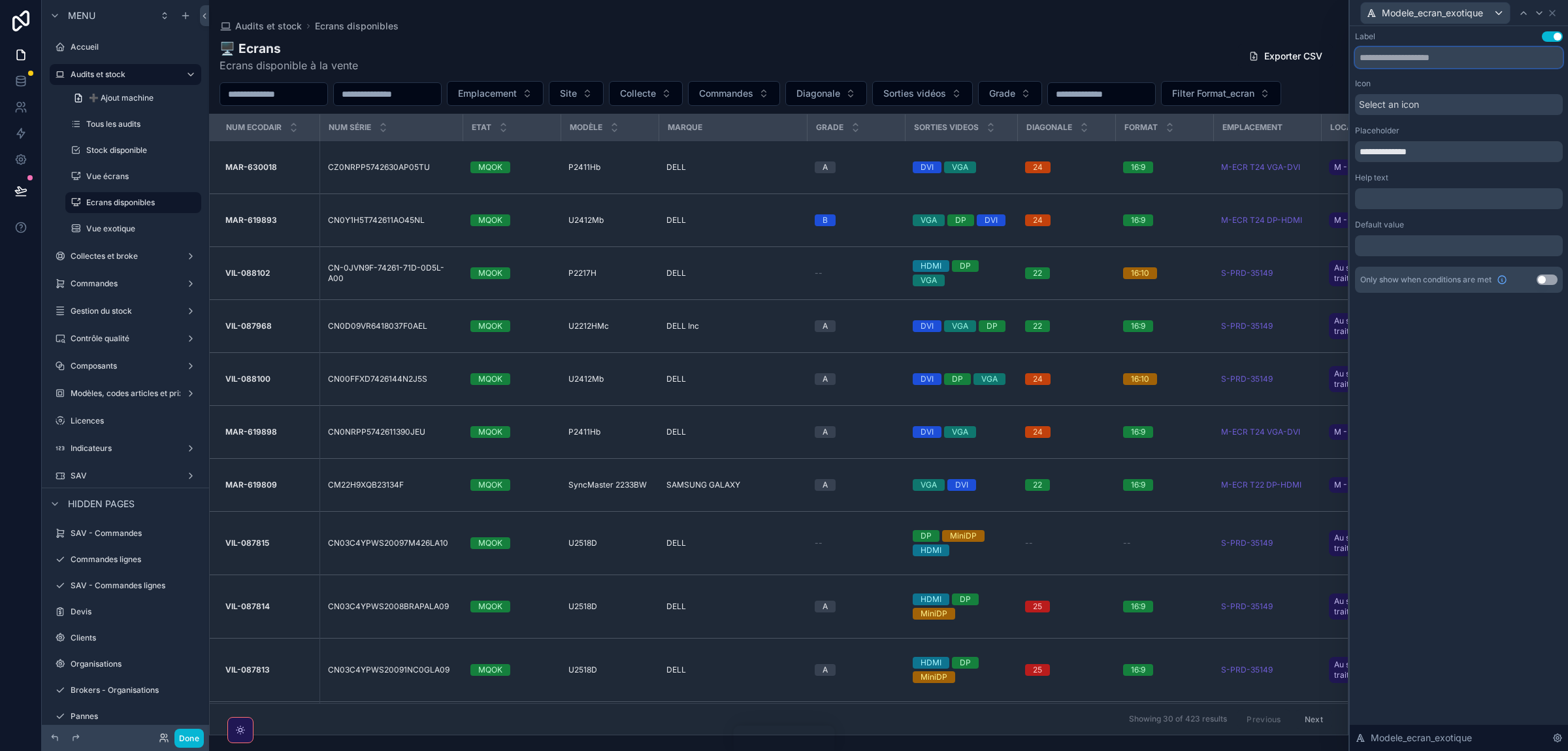
click at [1430, 62] on input "text" at bounding box center [1458, 57] width 208 height 21
drag, startPoint x: 1445, startPoint y: 153, endPoint x: 1260, endPoint y: 153, distance: 185.0
click at [1354, 153] on input "**********" at bounding box center [1458, 151] width 208 height 21
click at [1526, 10] on icon at bounding box center [1523, 13] width 11 height 11
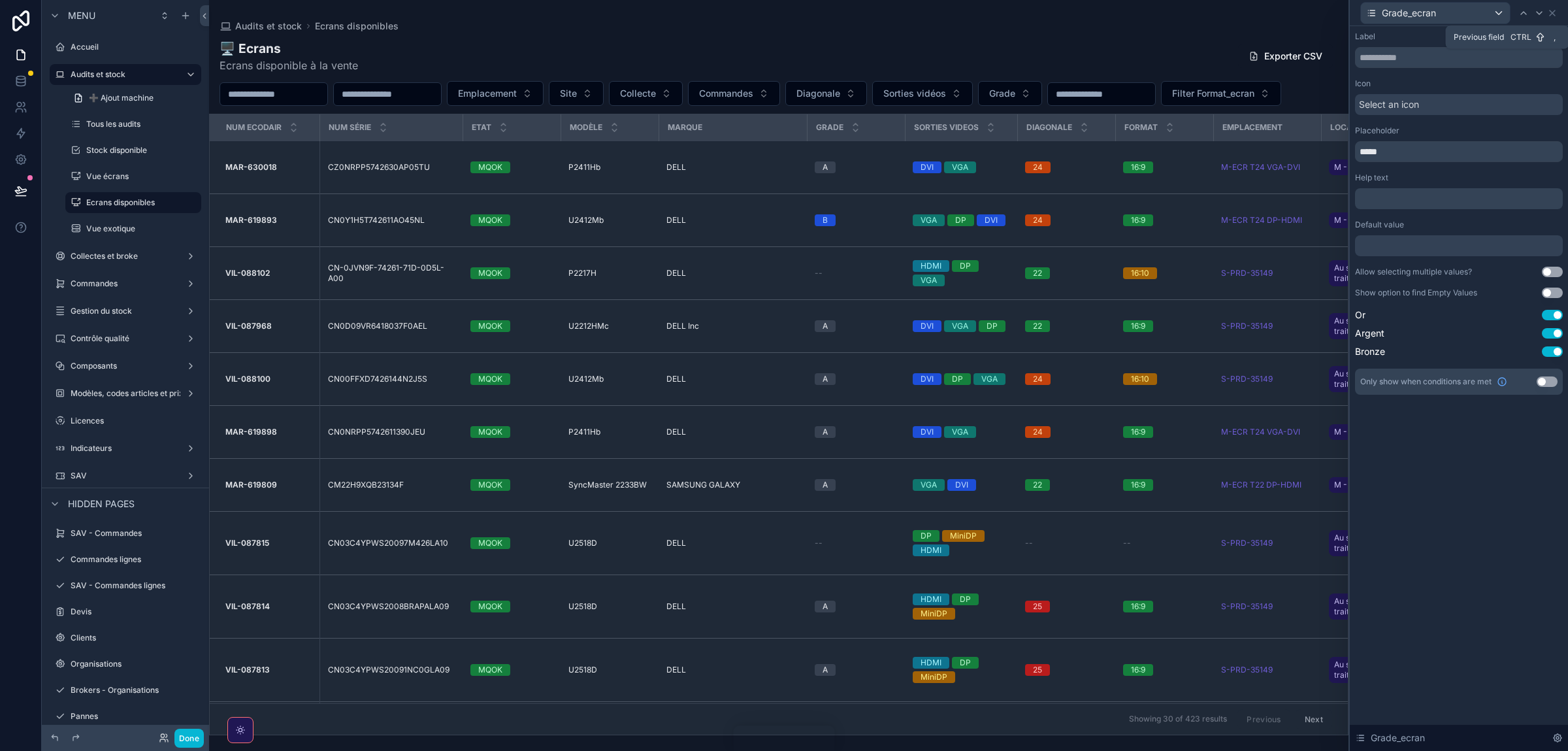
click at [1526, 10] on icon at bounding box center [1523, 13] width 11 height 11
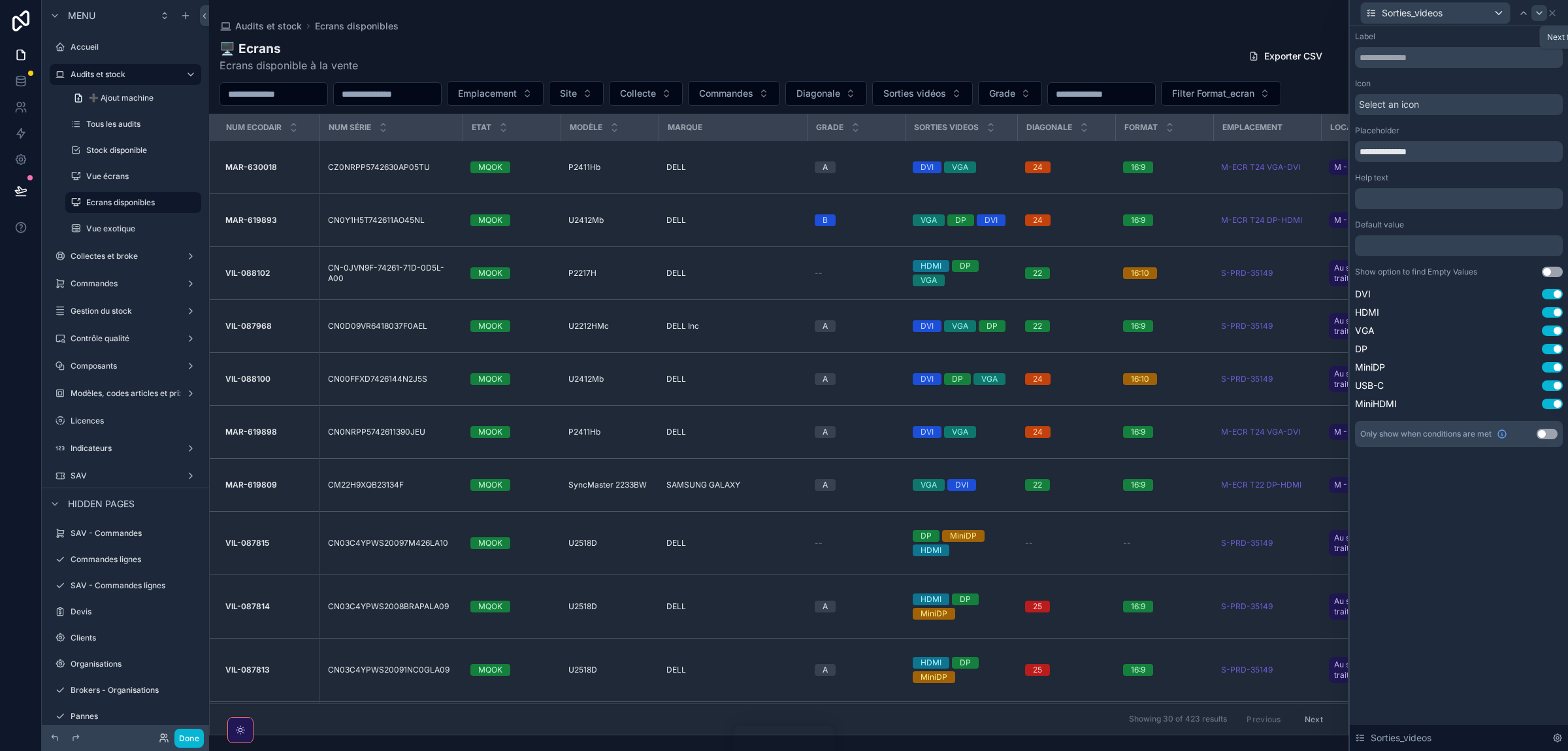
click at [1537, 16] on icon at bounding box center [1539, 13] width 11 height 11
click at [1537, 16] on div "Ecrans disponibles" at bounding box center [1458, 16] width 219 height 32
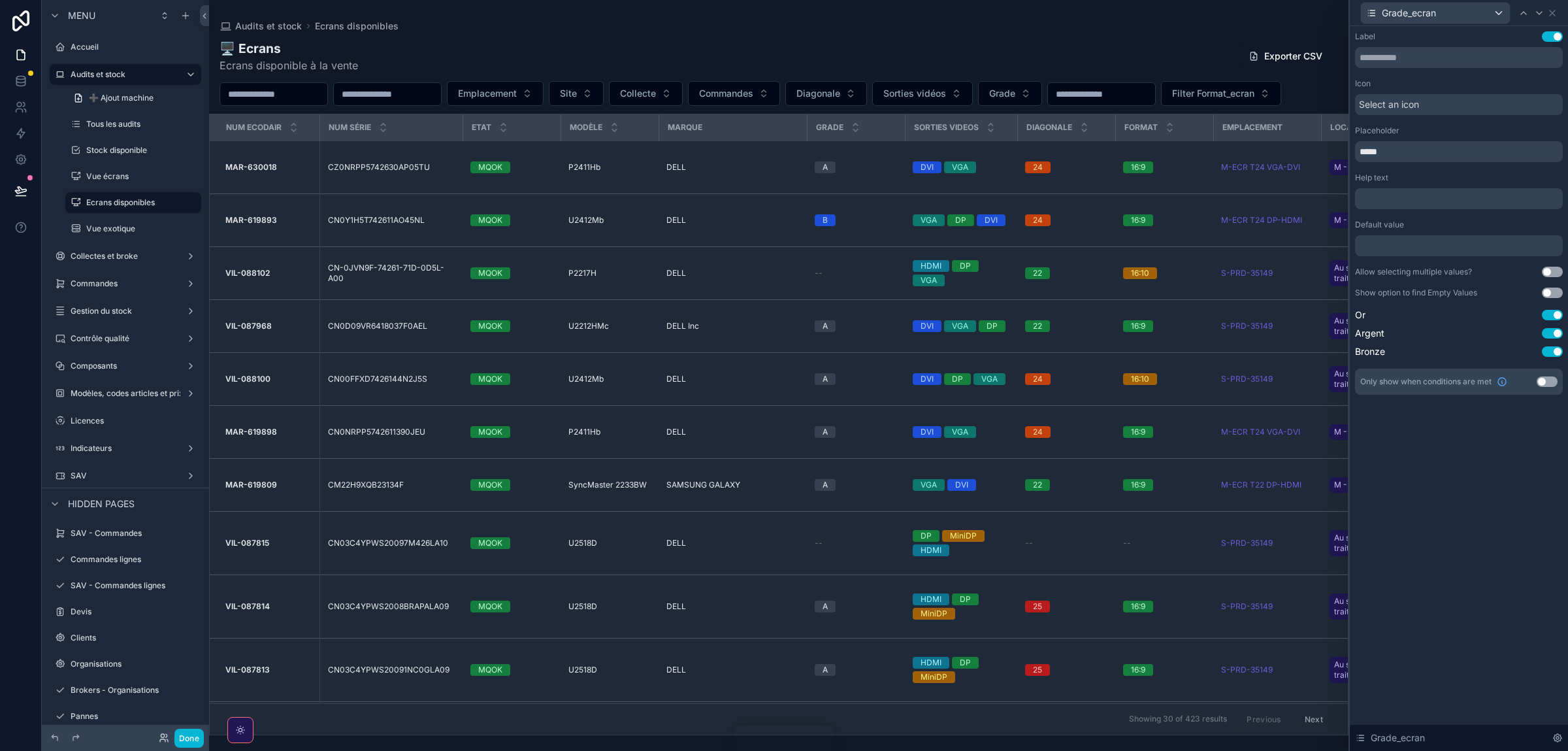
click at [1537, 16] on icon at bounding box center [1539, 13] width 11 height 11
click at [1537, 16] on div "Grade_ecran Label Use setting Icon Select an icon Placeholder ***** Help text ﻿…" at bounding box center [784, 376] width 1568 height 751
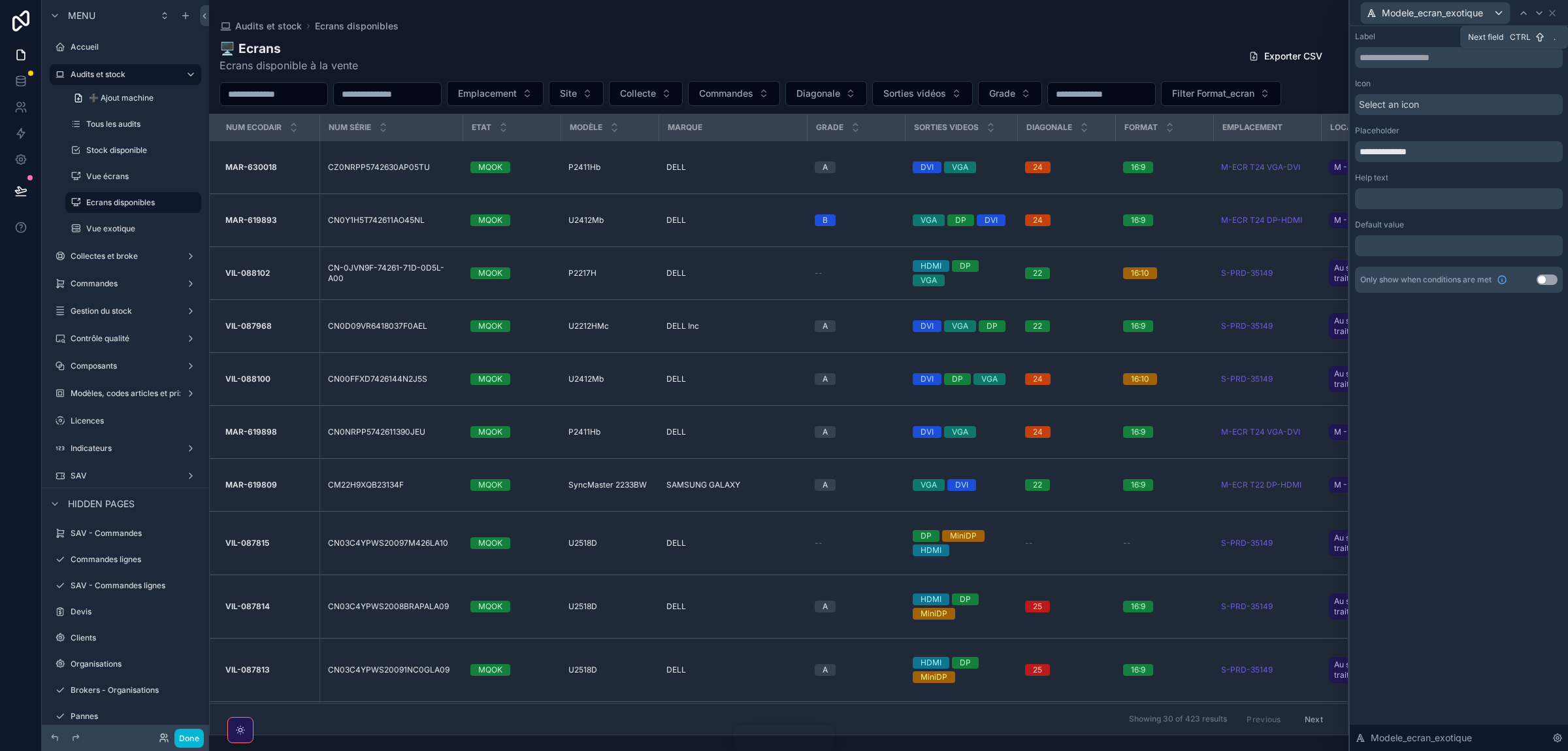
click at [1537, 16] on icon at bounding box center [1539, 13] width 11 height 11
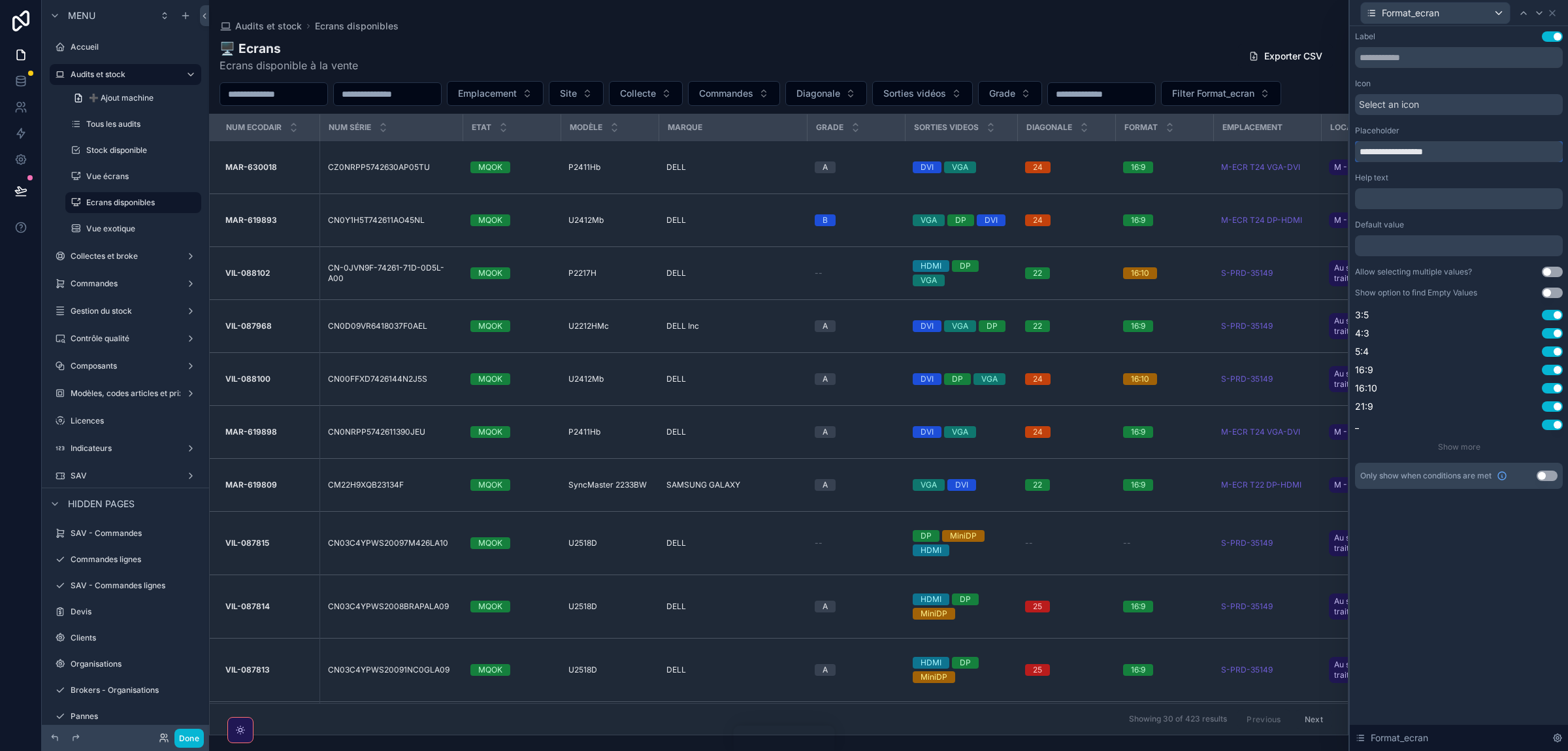
drag, startPoint x: 1475, startPoint y: 151, endPoint x: 1274, endPoint y: 129, distance: 202.2
click at [1354, 141] on input "**********" at bounding box center [1458, 151] width 208 height 21
type input "******"
click at [1547, 431] on div "Label Use setting Icon Select an icon Placeholder ****** Help text ﻿ Default va…" at bounding box center [1458, 260] width 208 height 457
click at [1547, 427] on button "Use setting" at bounding box center [1551, 425] width 21 height 11
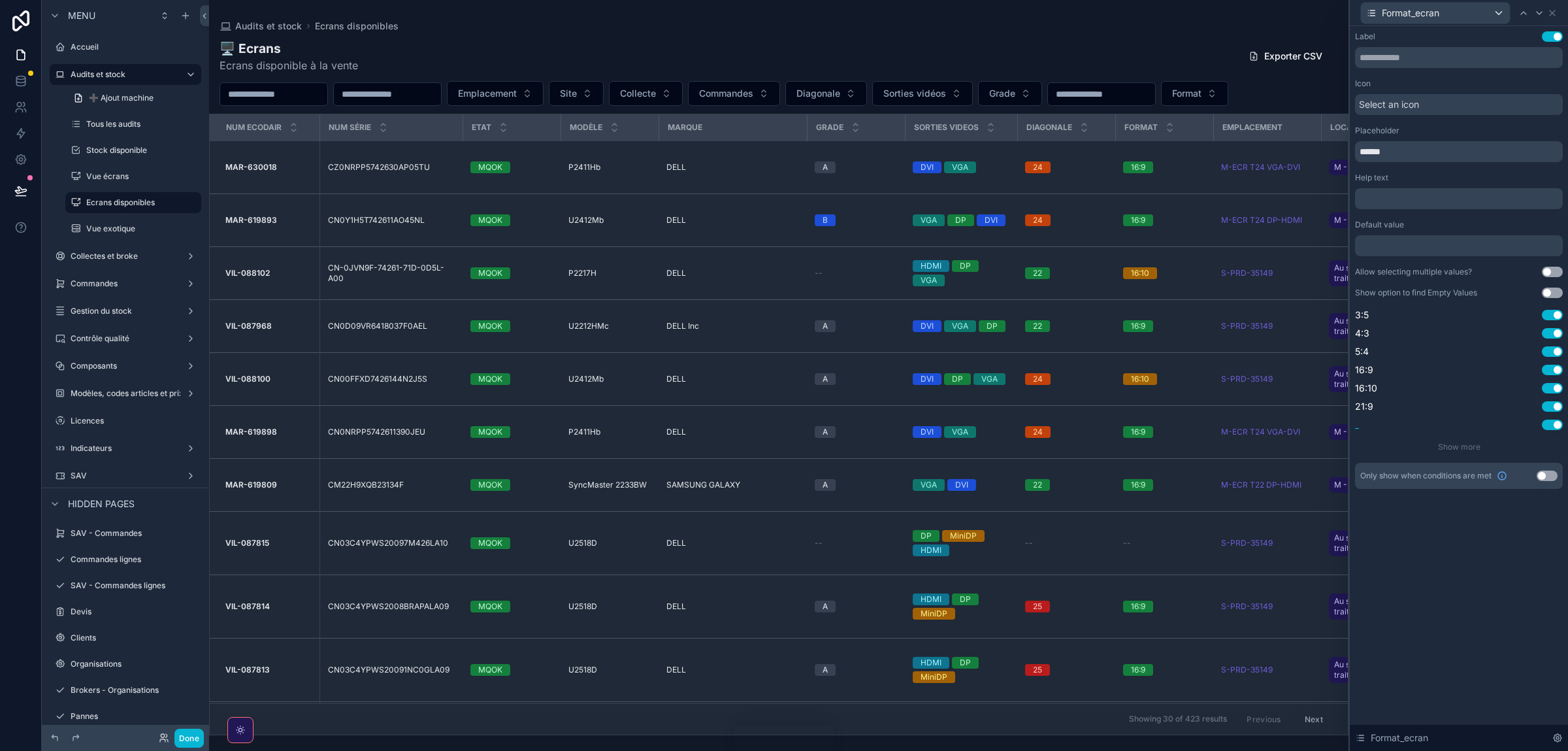
click at [1547, 424] on button "Use setting" at bounding box center [1551, 425] width 21 height 11
click at [1551, 424] on button "Use setting" at bounding box center [1551, 425] width 21 height 11
click at [1549, 424] on button "Use setting" at bounding box center [1551, 425] width 21 height 11
click at [1551, 11] on icon at bounding box center [1552, 13] width 11 height 11
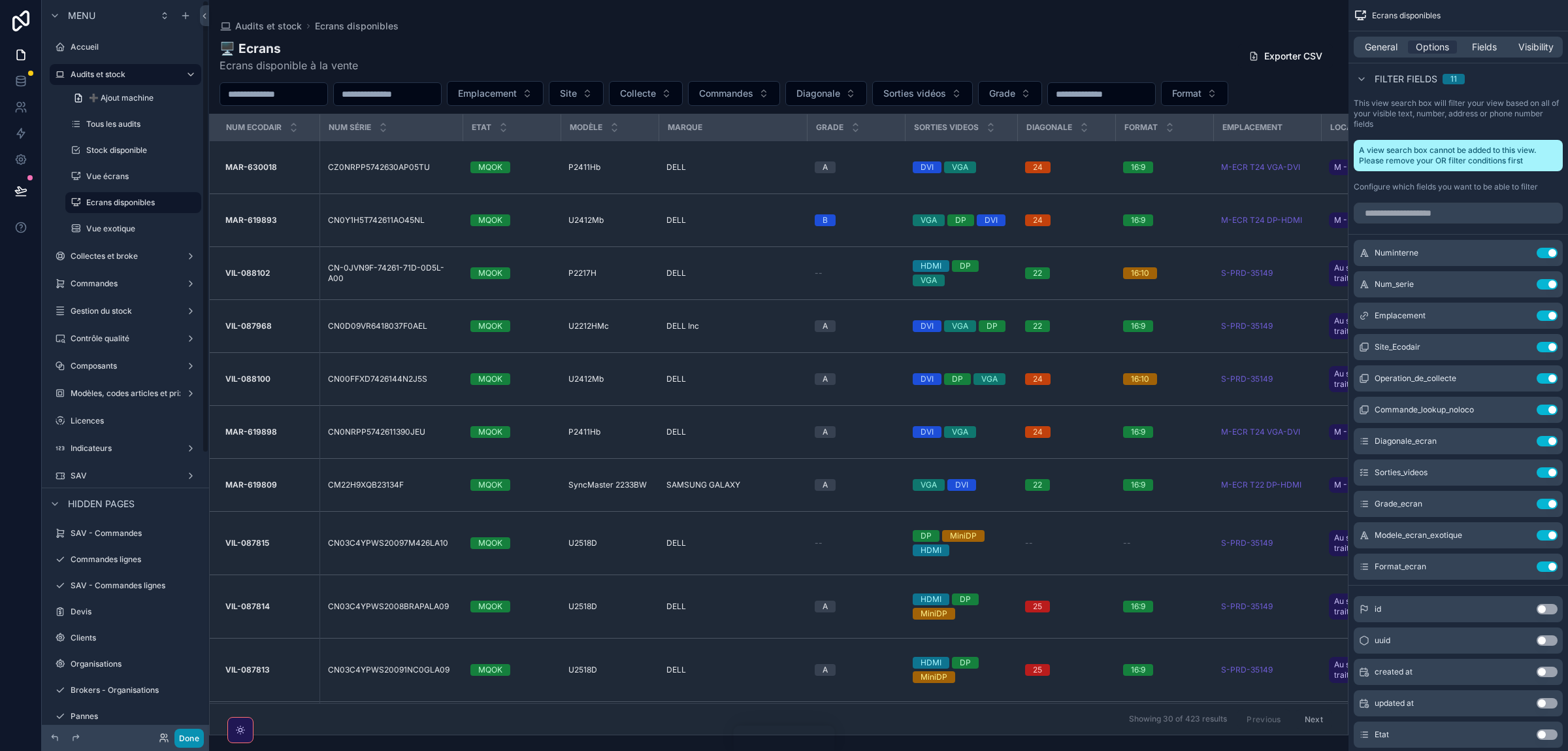
click at [193, 738] on button "Done" at bounding box center [188, 738] width 29 height 19
